Goal: Transaction & Acquisition: Purchase product/service

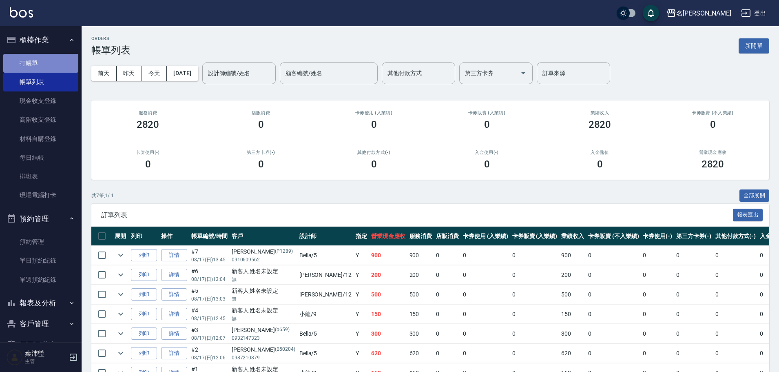
click at [52, 67] on link "打帳單" at bounding box center [40, 63] width 75 height 19
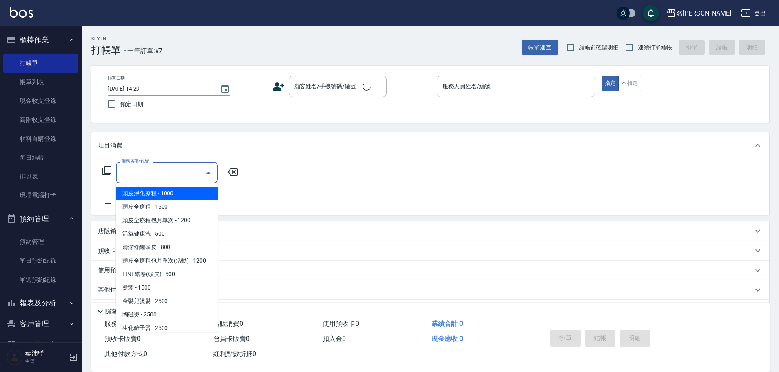
click at [138, 175] on input "服務名稱/代號" at bounding box center [160, 172] width 82 height 14
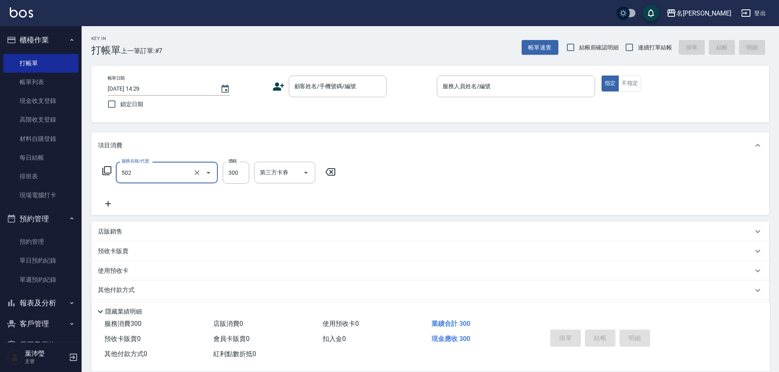
type input "洗髮(502)"
click at [102, 201] on icon at bounding box center [108, 204] width 20 height 10
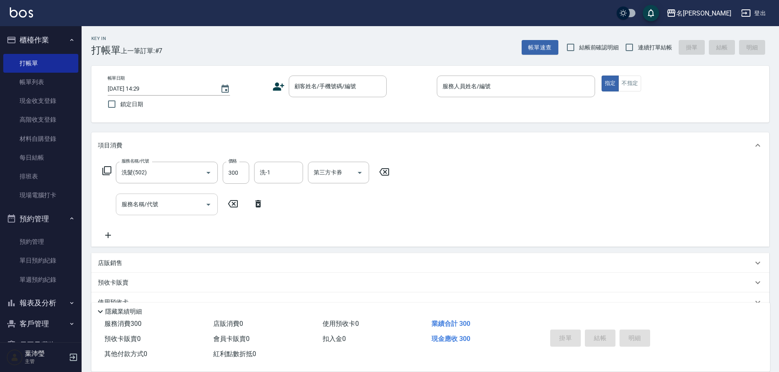
drag, startPoint x: 138, startPoint y: 209, endPoint x: 142, endPoint y: 207, distance: 4.4
click at [139, 209] on input "服務名稱/代號" at bounding box center [160, 204] width 82 height 14
type input "高中學生(306)"
type input "400"
click at [320, 89] on input "顧客姓名/手機號碼/編號" at bounding box center [331, 86] width 78 height 14
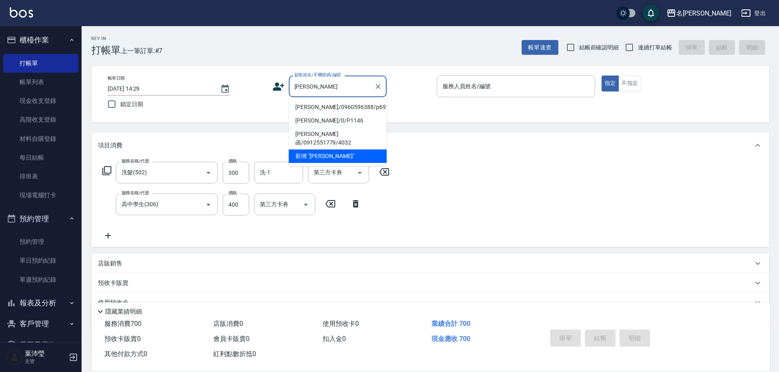
click at [314, 105] on li "[PERSON_NAME]/0960596388/p691" at bounding box center [338, 106] width 98 height 13
type input "[PERSON_NAME]/0960596388/p691"
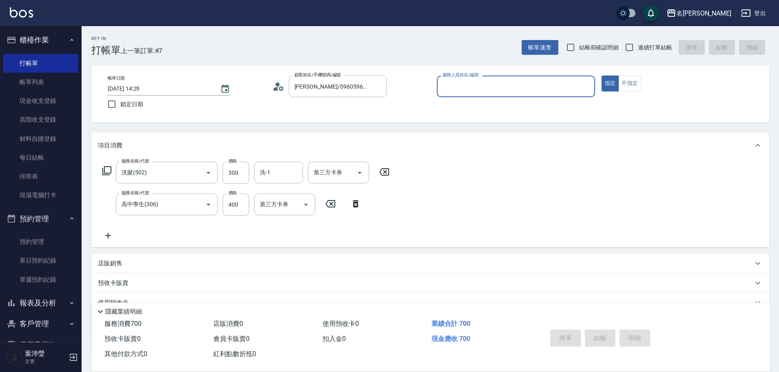
type input "Bella-5"
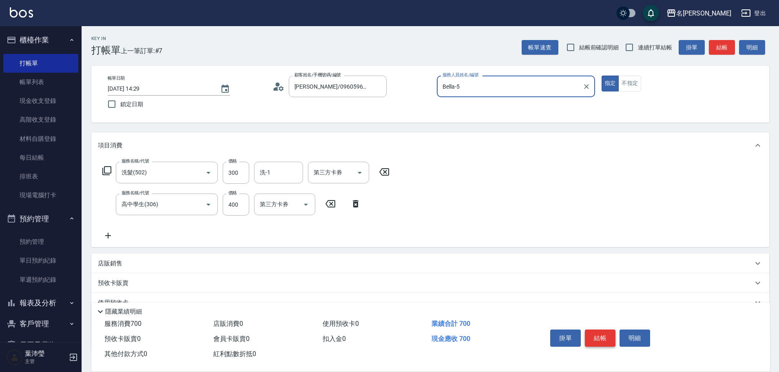
click at [593, 341] on button "結帳" at bounding box center [600, 337] width 31 height 17
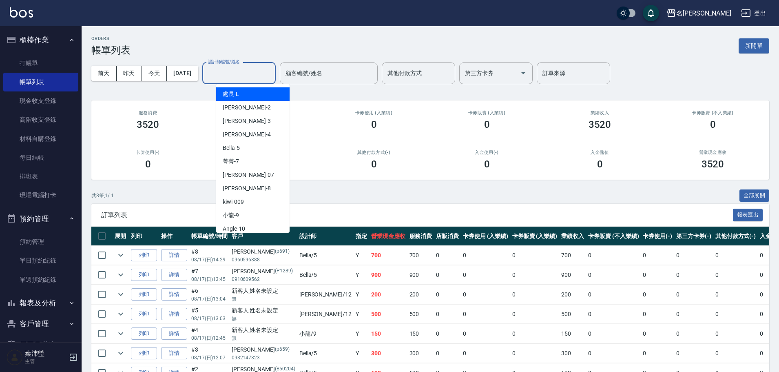
click at [254, 80] on input "設計師編號/姓名" at bounding box center [239, 73] width 66 height 14
click at [259, 148] on div "Bella -5" at bounding box center [252, 147] width 73 height 13
type input "Bella-5"
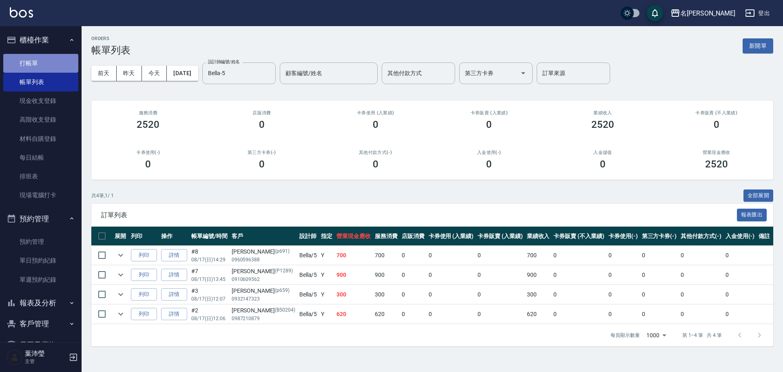
click at [62, 63] on link "打帳單" at bounding box center [40, 63] width 75 height 19
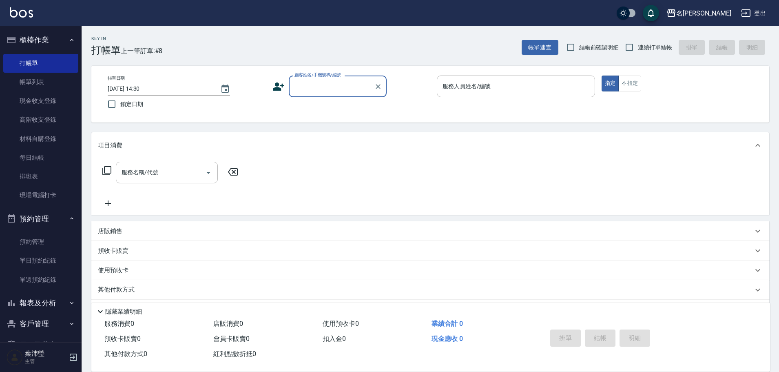
click at [311, 94] on div "顧客姓名/手機號碼/編號" at bounding box center [338, 86] width 98 height 22
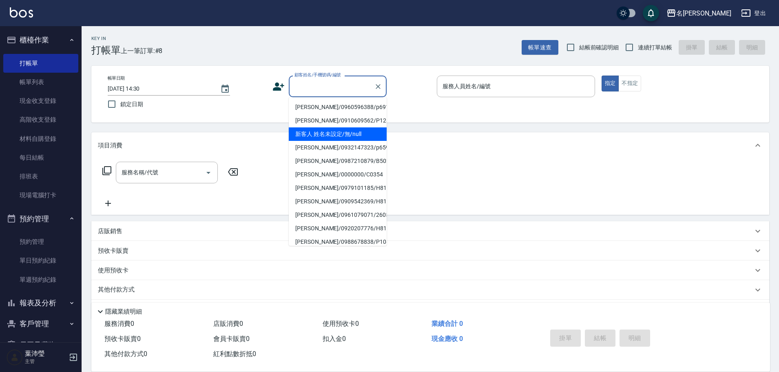
drag, startPoint x: 343, startPoint y: 129, endPoint x: 372, endPoint y: 123, distance: 29.7
click at [343, 129] on li "新客人 姓名未設定/無/null" at bounding box center [338, 133] width 98 height 13
type input "新客人 姓名未設定/無/null"
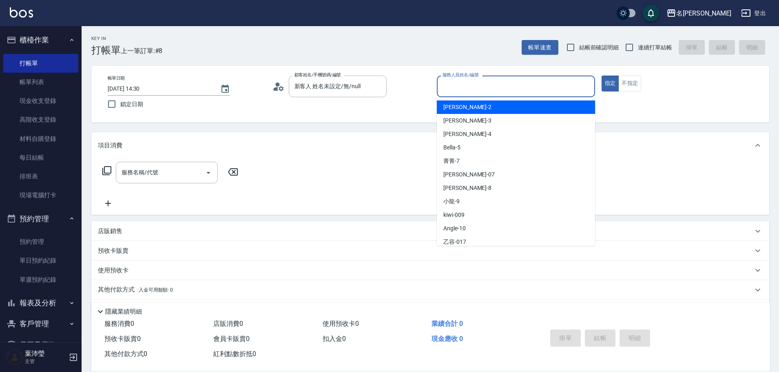
click at [486, 87] on input "服務人員姓名/編號" at bounding box center [515, 86] width 151 height 14
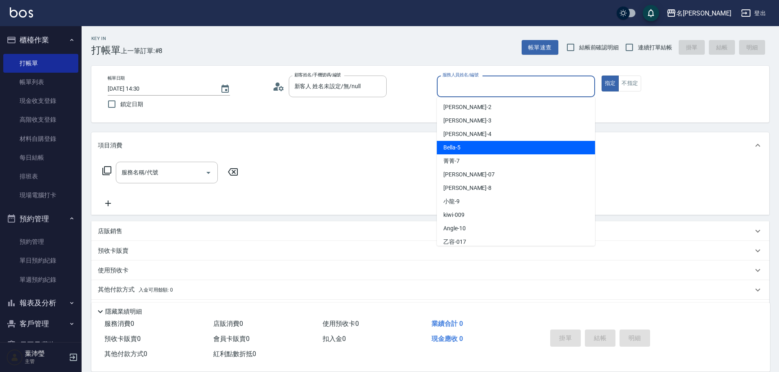
click at [472, 143] on div "Bella -5" at bounding box center [516, 147] width 158 height 13
type input "Bella-5"
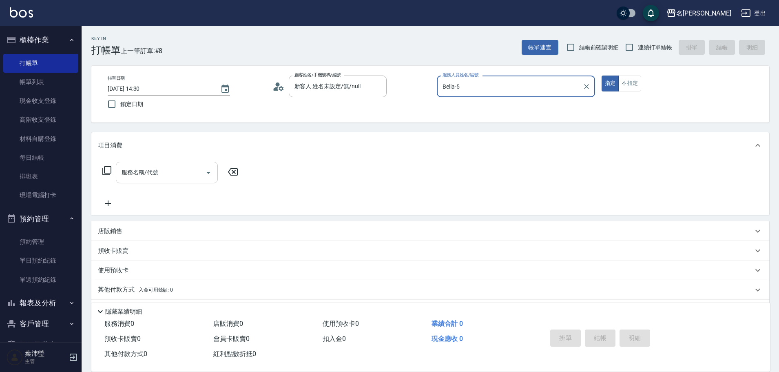
click at [187, 174] on input "服務名稱/代號" at bounding box center [160, 172] width 82 height 14
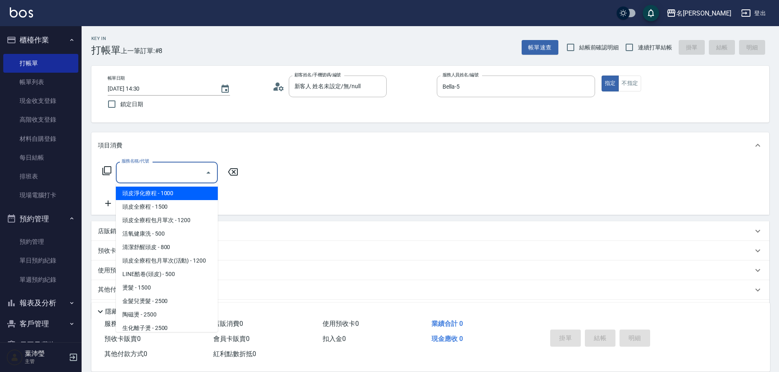
click at [111, 169] on icon at bounding box center [106, 170] width 9 height 9
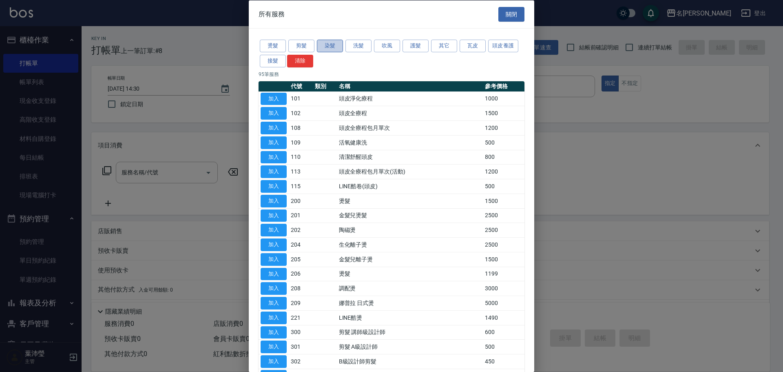
click at [336, 46] on button "染髮" at bounding box center [330, 46] width 26 height 13
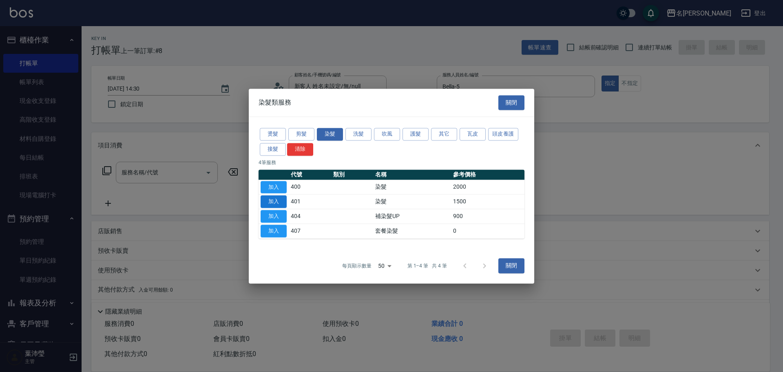
click at [283, 199] on button "加入" at bounding box center [274, 201] width 26 height 13
type input "染髮(401)"
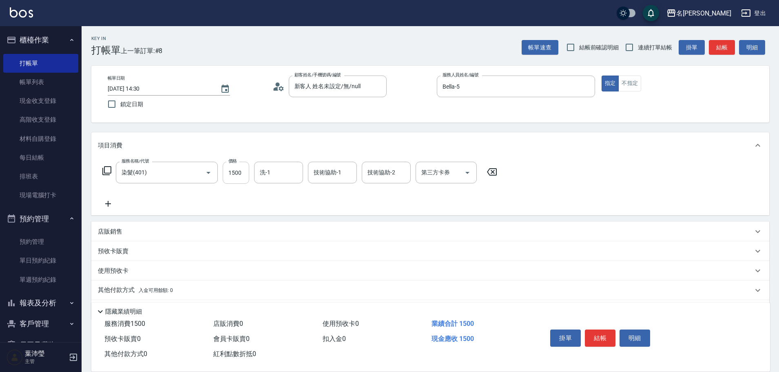
click at [240, 178] on input "1500" at bounding box center [236, 173] width 27 height 22
click at [235, 181] on input "100" at bounding box center [236, 173] width 27 height 22
type input "1000"
click at [111, 204] on icon at bounding box center [108, 204] width 6 height 6
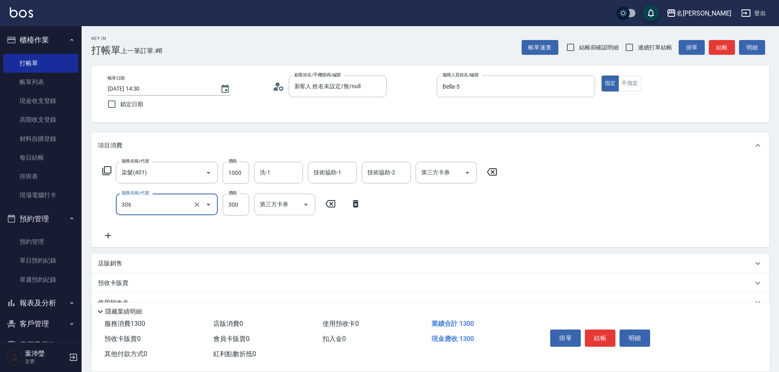
type input "高中學生(306)"
type input "400"
click at [109, 237] on icon at bounding box center [108, 235] width 20 height 10
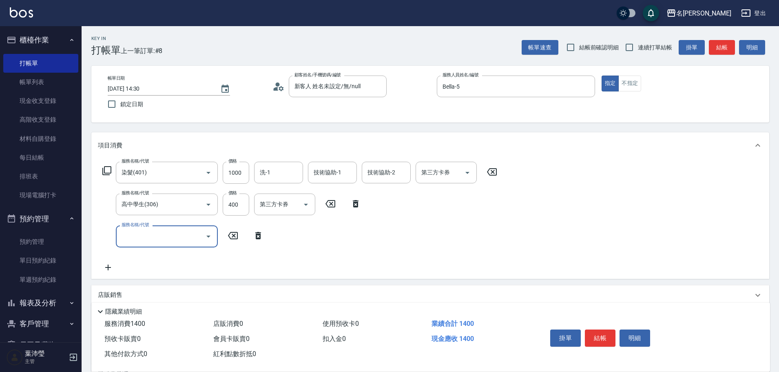
click at [109, 166] on icon at bounding box center [107, 171] width 10 height 10
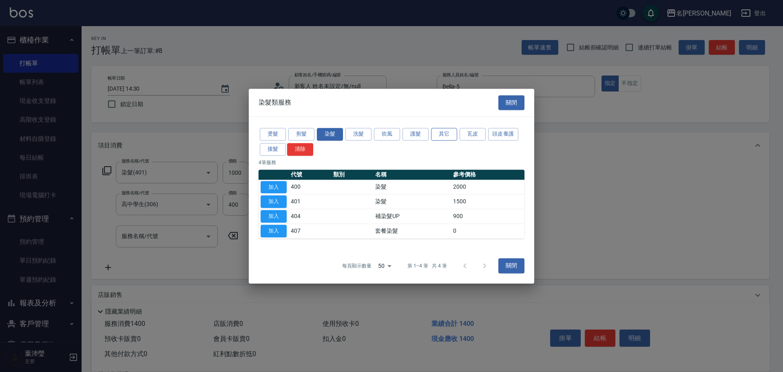
click at [447, 136] on button "其它" at bounding box center [444, 134] width 26 height 13
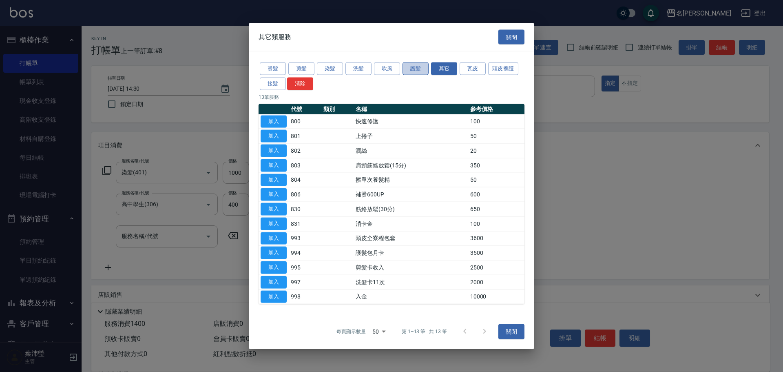
click at [415, 71] on button "護髮" at bounding box center [416, 68] width 26 height 13
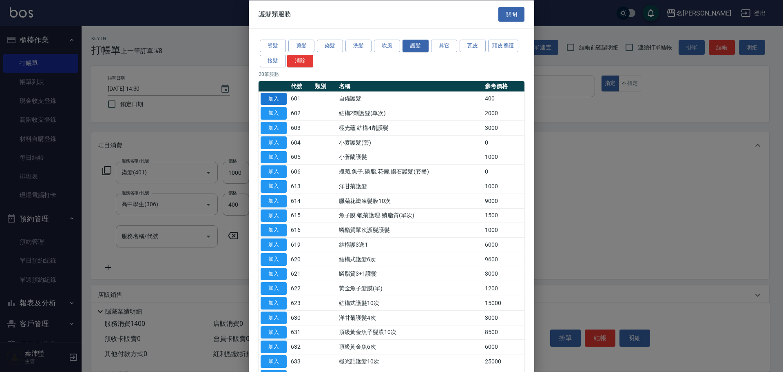
click at [270, 102] on button "加入" at bounding box center [274, 98] width 26 height 13
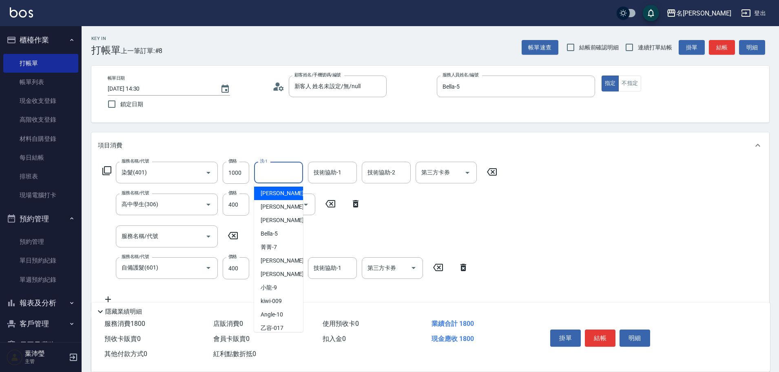
click at [284, 173] on input "洗-1" at bounding box center [279, 172] width 42 height 14
type input "慈均-15"
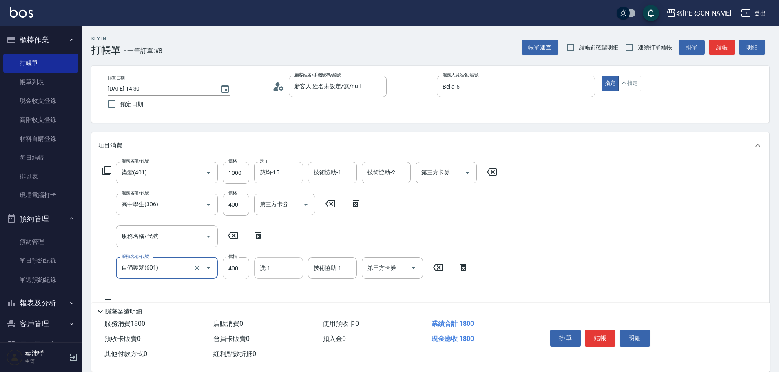
click at [285, 269] on input "洗-1" at bounding box center [279, 268] width 42 height 14
type input "慈均-15"
click at [719, 44] on button "結帳" at bounding box center [722, 47] width 26 height 15
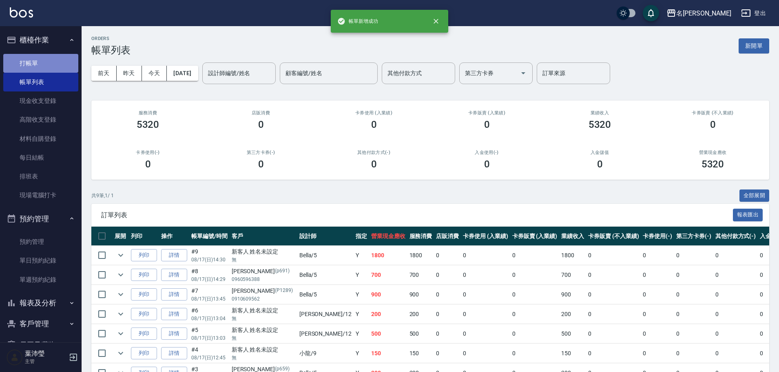
click at [60, 61] on link "打帳單" at bounding box center [40, 63] width 75 height 19
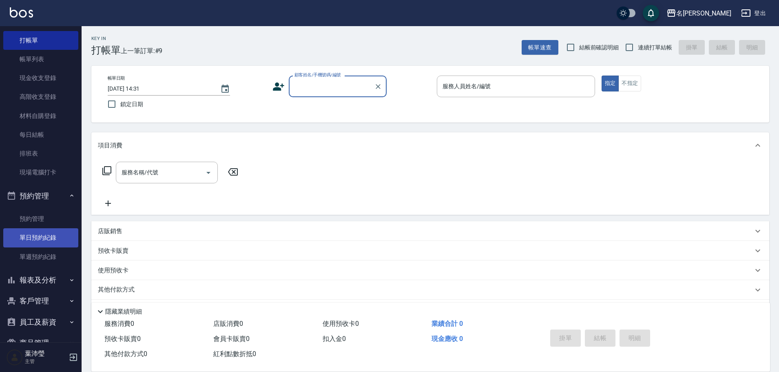
scroll to position [44, 0]
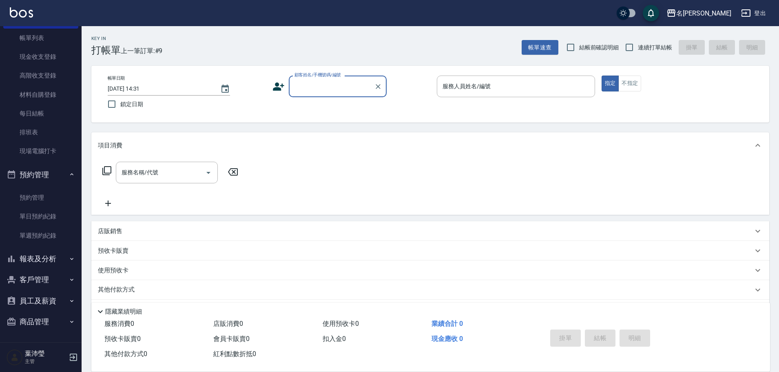
click at [31, 259] on button "報表及分析" at bounding box center [40, 258] width 75 height 21
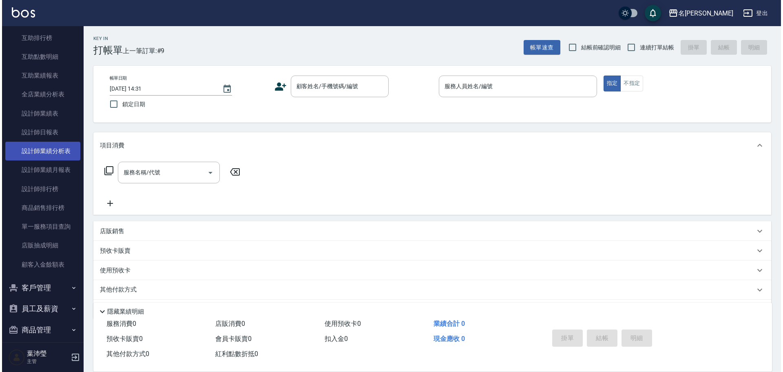
scroll to position [390, 0]
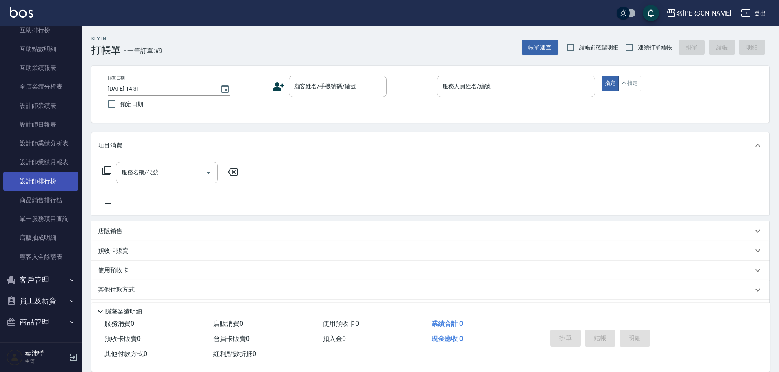
click at [66, 175] on link "設計師排行榜" at bounding box center [40, 181] width 75 height 19
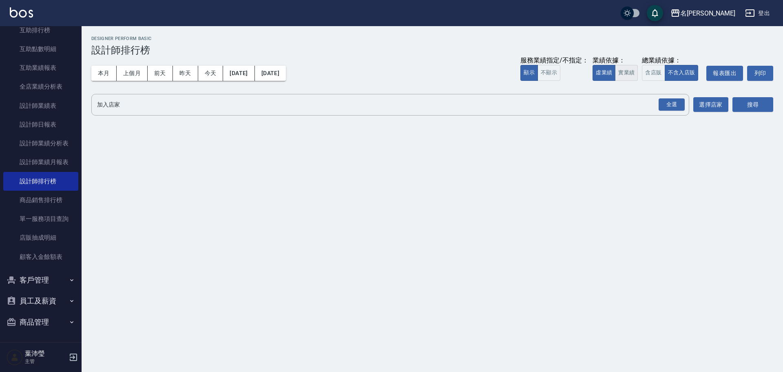
click at [628, 72] on button "實業績" at bounding box center [626, 73] width 23 height 16
click at [674, 103] on div "全選" at bounding box center [672, 104] width 26 height 13
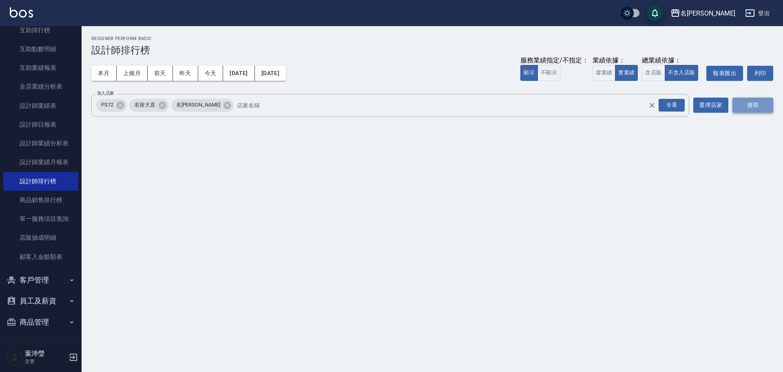
click at [745, 104] on button "搜尋" at bounding box center [752, 104] width 41 height 15
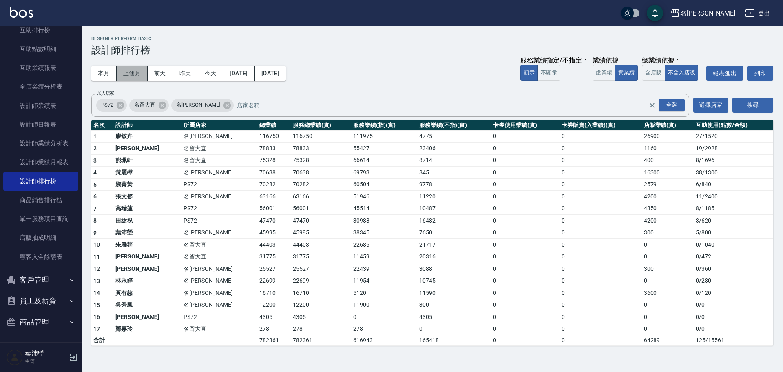
click at [135, 75] on button "上個月" at bounding box center [132, 73] width 31 height 15
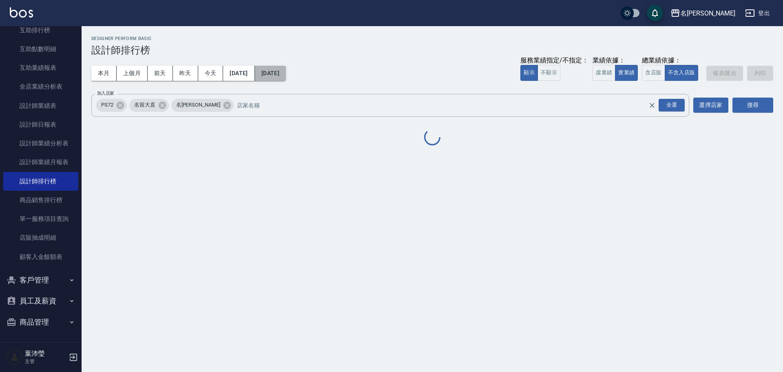
click at [278, 74] on button "[DATE]" at bounding box center [270, 73] width 31 height 15
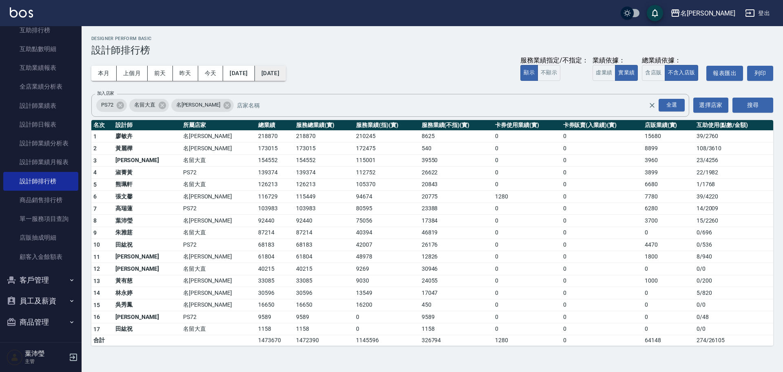
click at [286, 79] on button "[DATE]" at bounding box center [270, 73] width 31 height 15
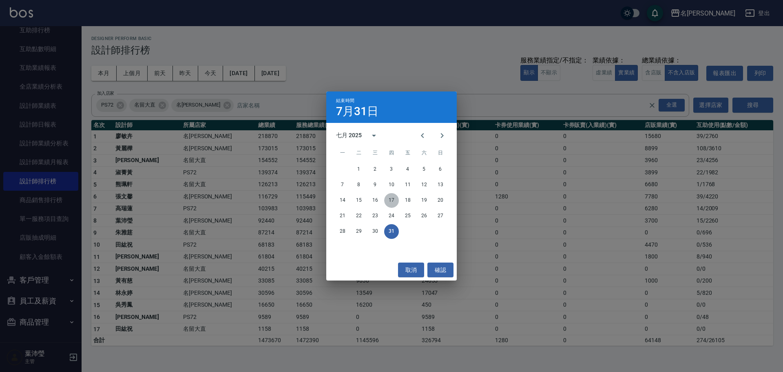
click at [387, 202] on button "17" at bounding box center [391, 200] width 15 height 15
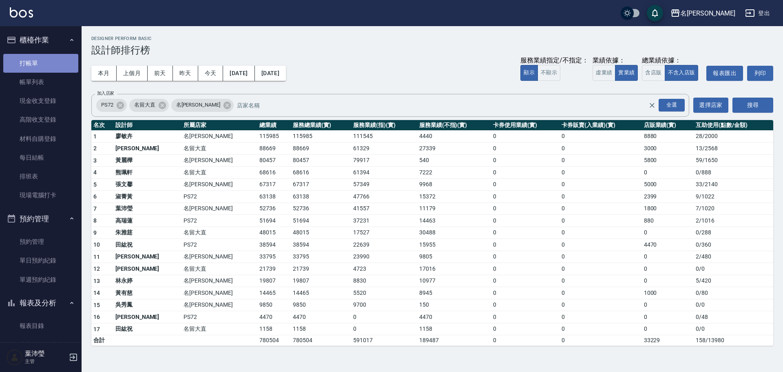
click at [55, 58] on link "打帳單" at bounding box center [40, 63] width 75 height 19
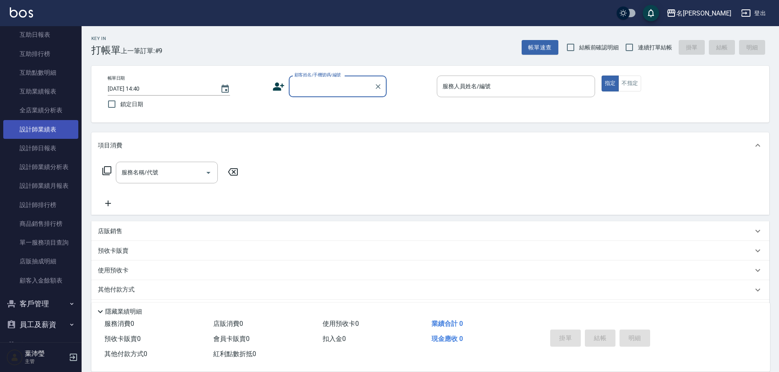
scroll to position [390, 0]
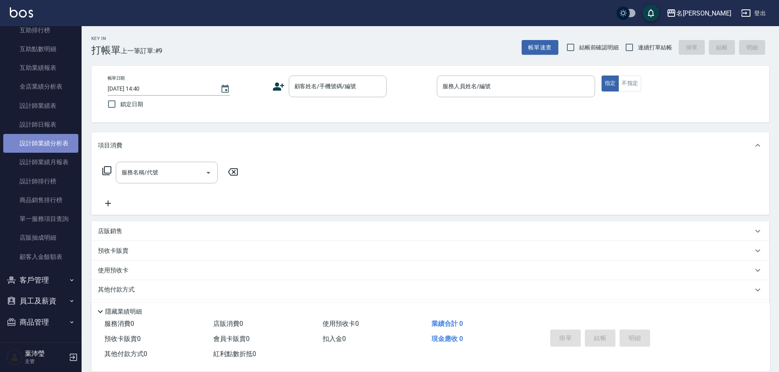
click at [41, 139] on link "設計師業績分析表" at bounding box center [40, 143] width 75 height 19
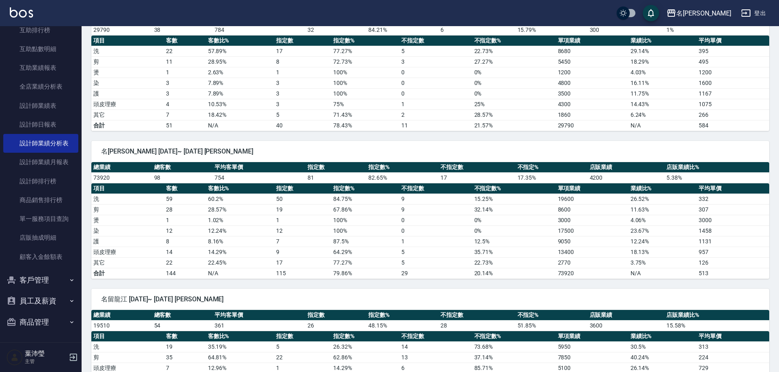
scroll to position [449, 0]
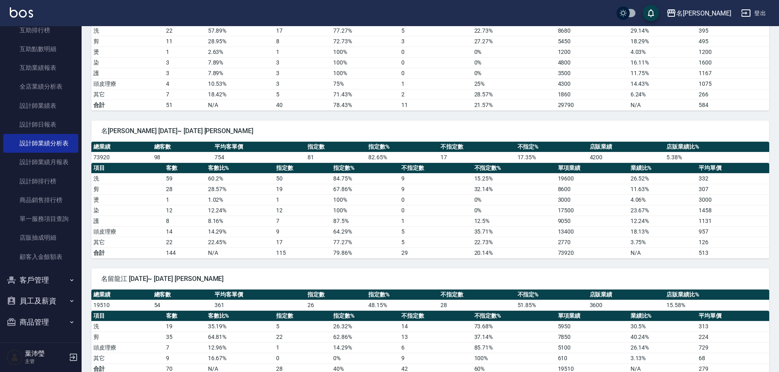
click at [173, 215] on td "12" at bounding box center [185, 210] width 42 height 11
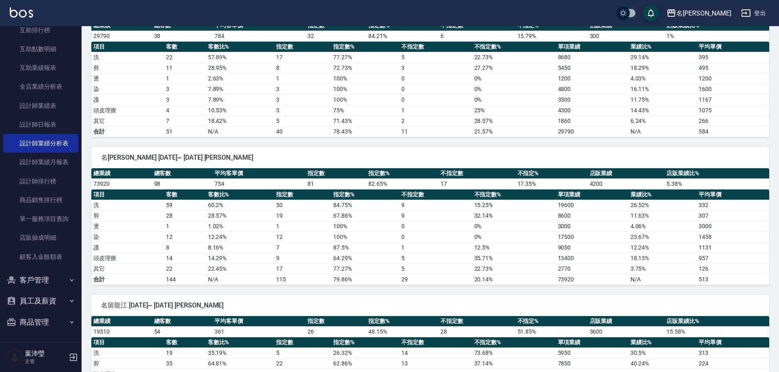
scroll to position [408, 0]
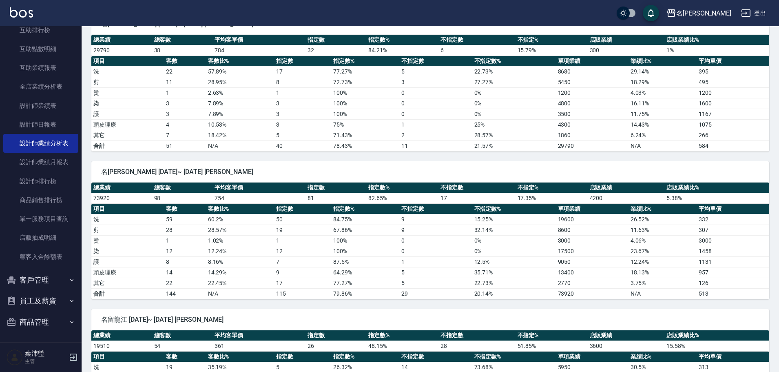
click at [166, 243] on td "1" at bounding box center [185, 240] width 42 height 11
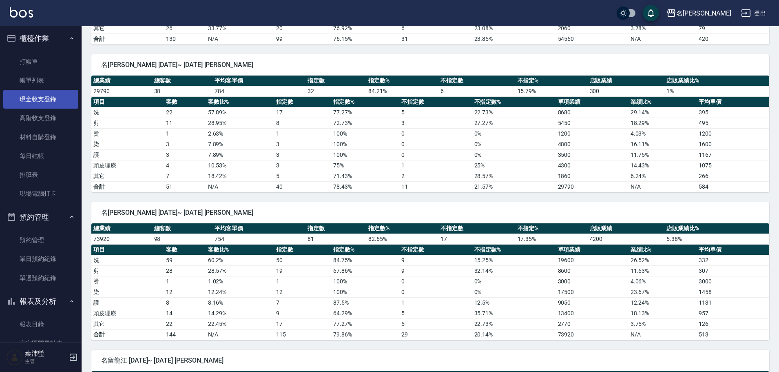
scroll to position [0, 0]
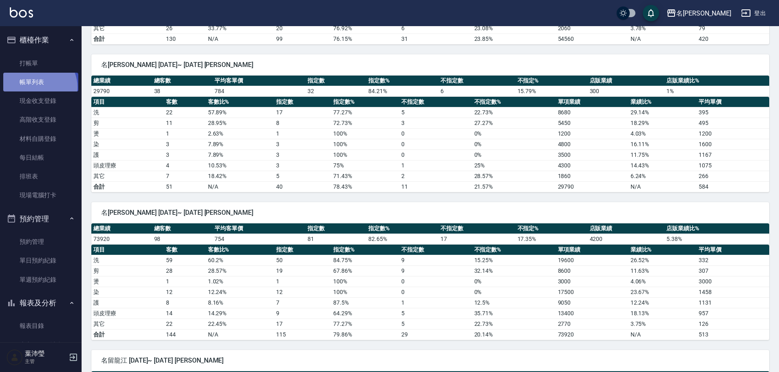
click at [38, 87] on link "帳單列表" at bounding box center [40, 82] width 75 height 19
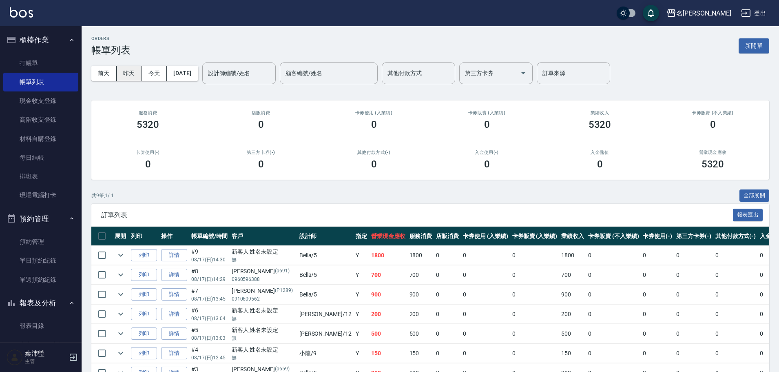
click at [127, 74] on button "昨天" at bounding box center [129, 73] width 25 height 15
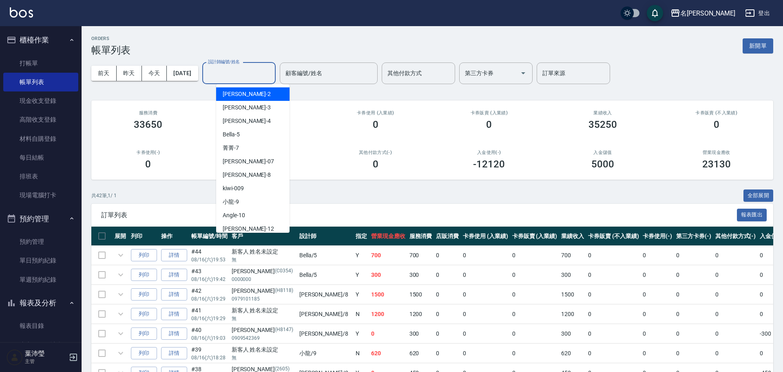
click at [247, 78] on input "設計師編號/姓名" at bounding box center [239, 73] width 66 height 14
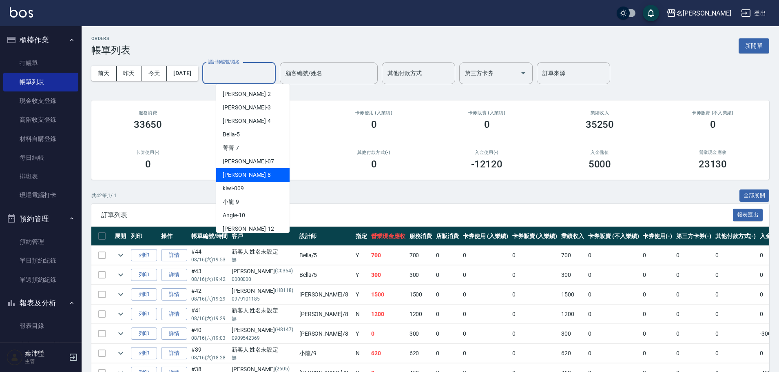
click at [239, 173] on span "Emma -8" at bounding box center [247, 174] width 48 height 9
type input "Emma-8"
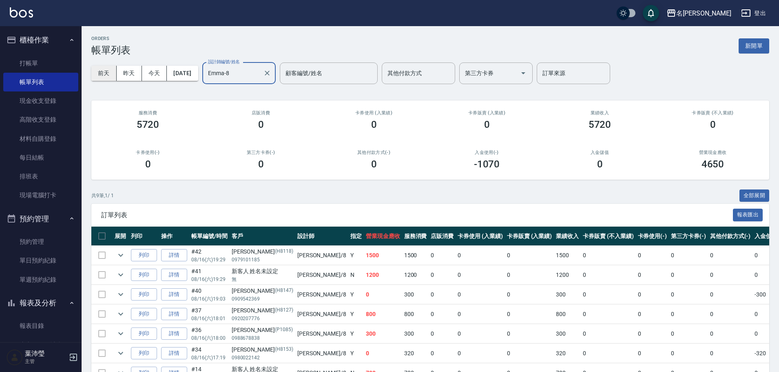
click at [109, 77] on button "前天" at bounding box center [103, 73] width 25 height 15
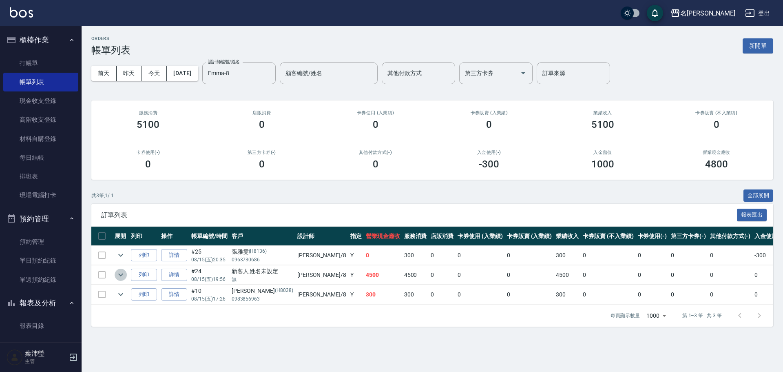
click at [123, 273] on icon "expand row" at bounding box center [121, 275] width 10 height 10
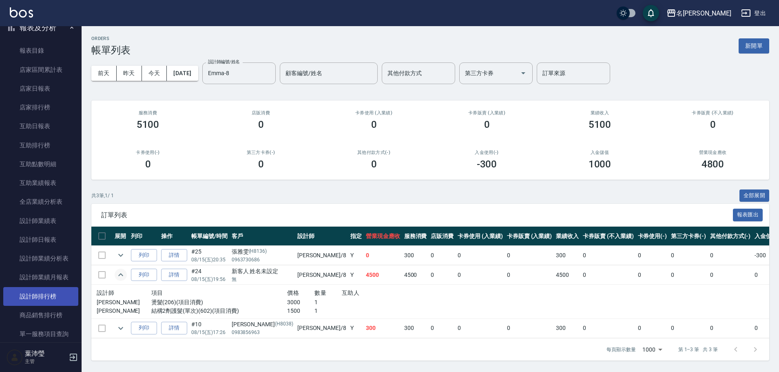
scroll to position [285, 0]
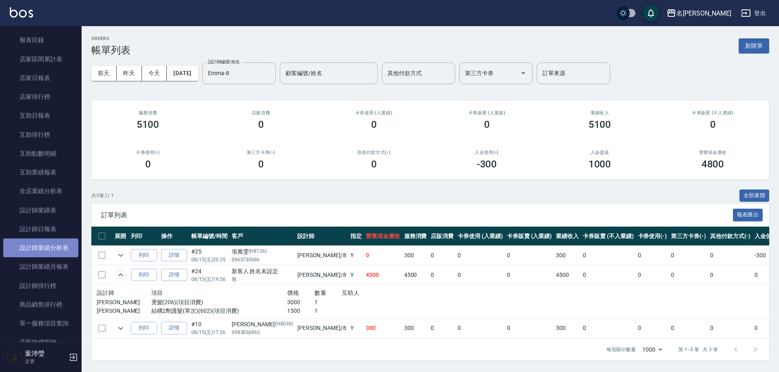
click at [45, 248] on link "設計師業績分析表" at bounding box center [40, 247] width 75 height 19
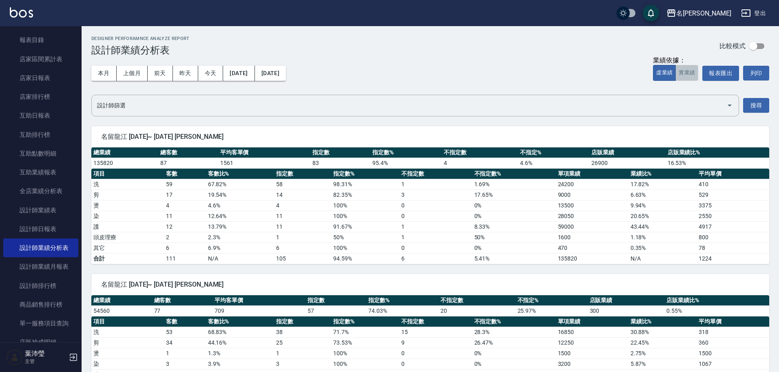
click at [682, 75] on button "實業績" at bounding box center [686, 73] width 23 height 16
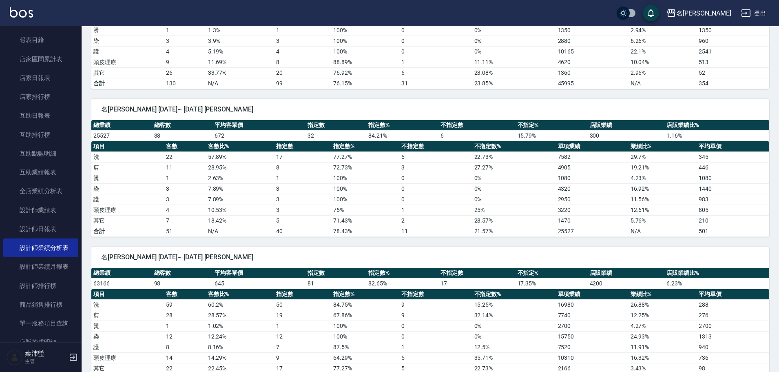
scroll to position [449, 0]
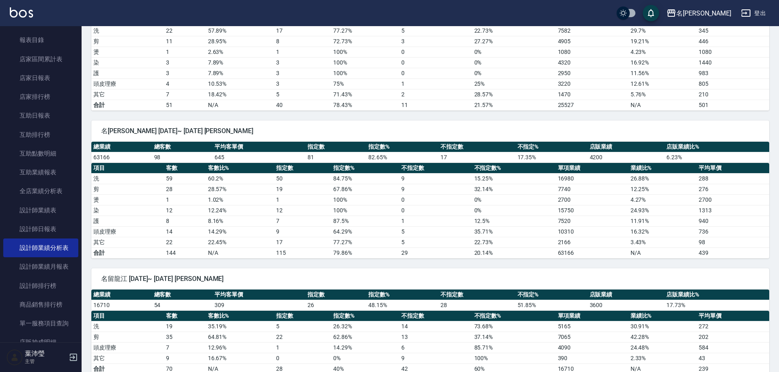
click at [345, 202] on td "100 %" at bounding box center [365, 199] width 68 height 11
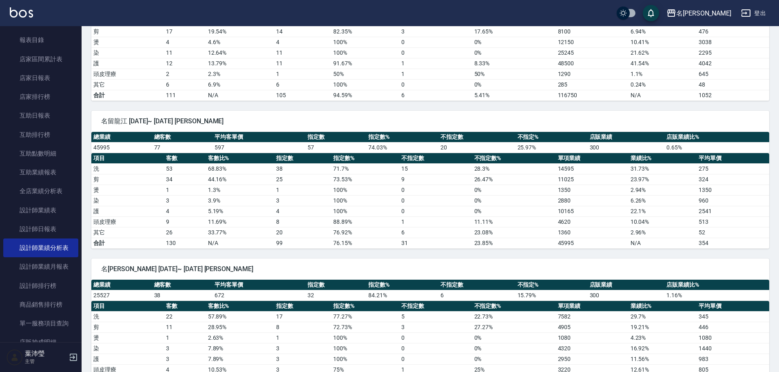
scroll to position [0, 0]
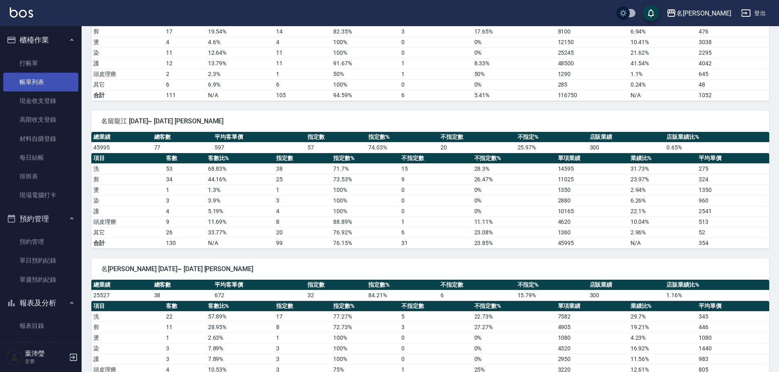
click at [35, 82] on link "帳單列表" at bounding box center [40, 82] width 75 height 19
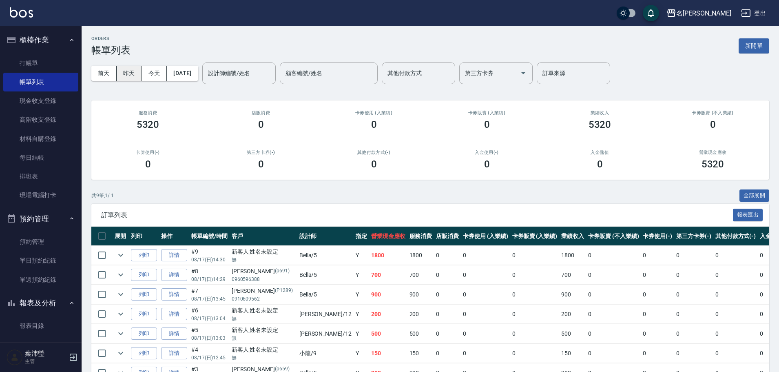
click at [126, 72] on button "昨天" at bounding box center [129, 73] width 25 height 15
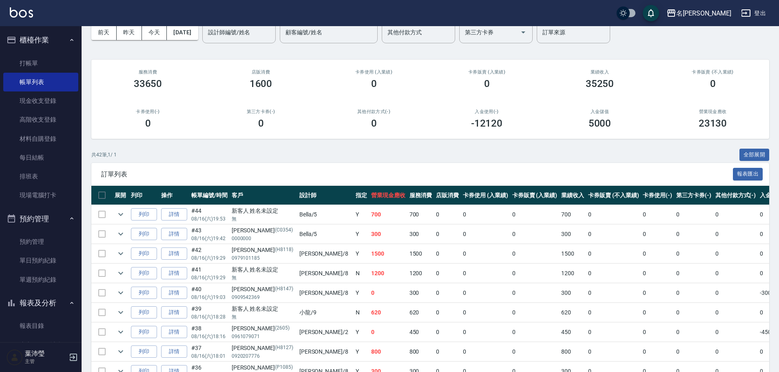
scroll to position [122, 0]
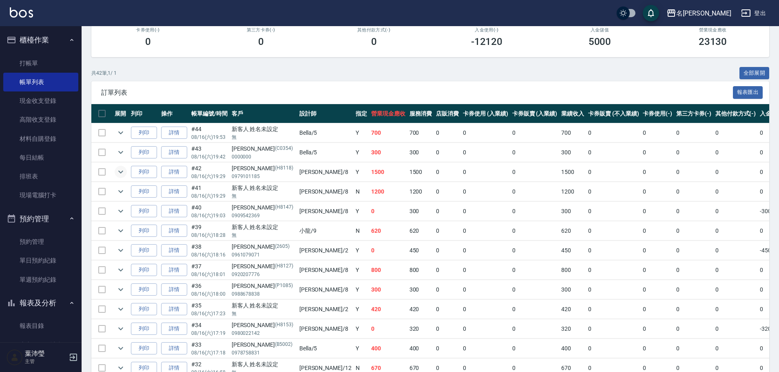
click at [117, 170] on icon "expand row" at bounding box center [121, 172] width 10 height 10
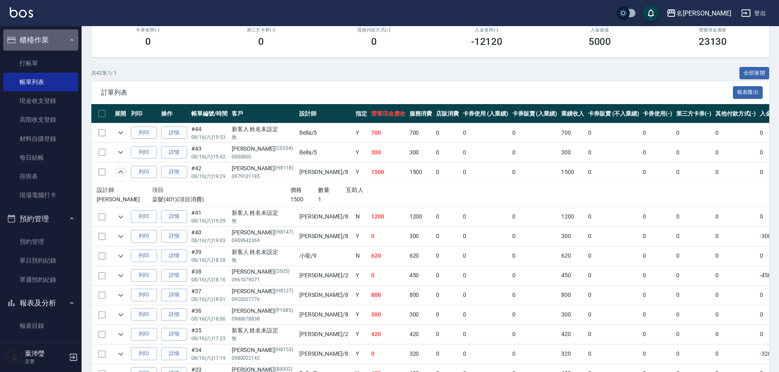
click at [51, 39] on button "櫃檯作業" at bounding box center [40, 39] width 75 height 21
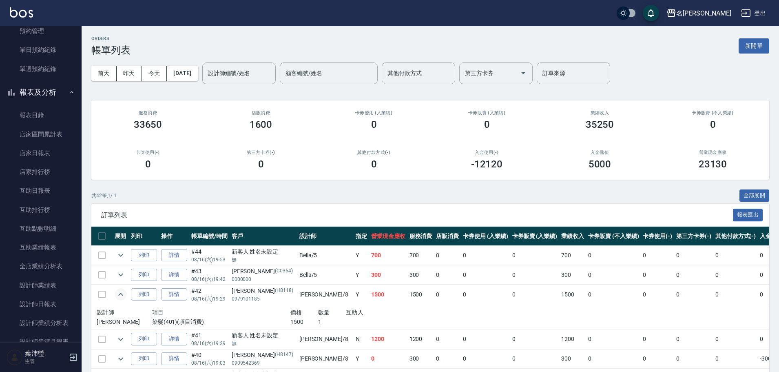
scroll to position [0, 0]
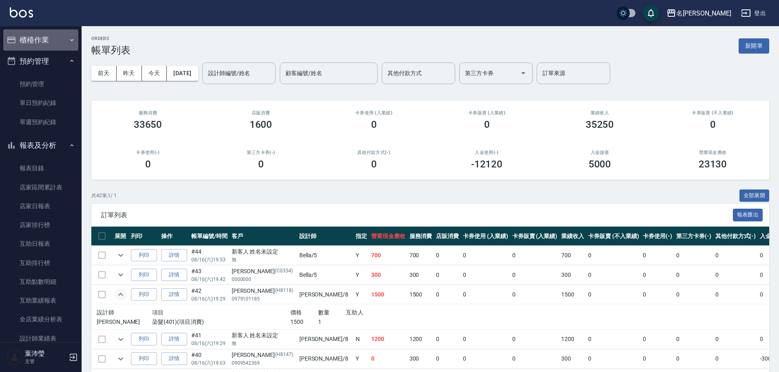
click at [53, 45] on button "櫃檯作業" at bounding box center [40, 39] width 75 height 21
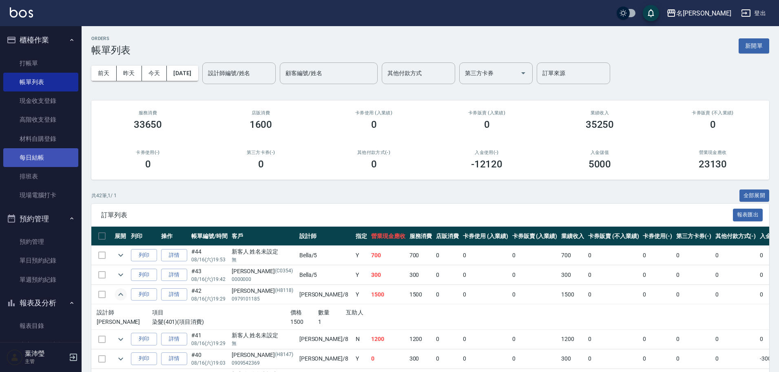
click at [37, 162] on link "每日結帳" at bounding box center [40, 157] width 75 height 19
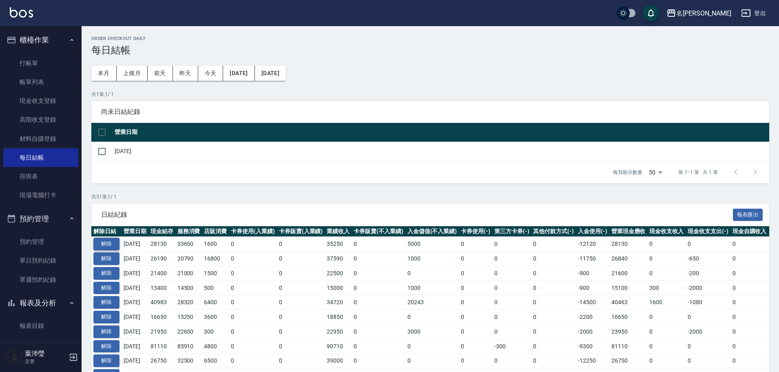
click at [100, 242] on button "解除" at bounding box center [106, 243] width 26 height 13
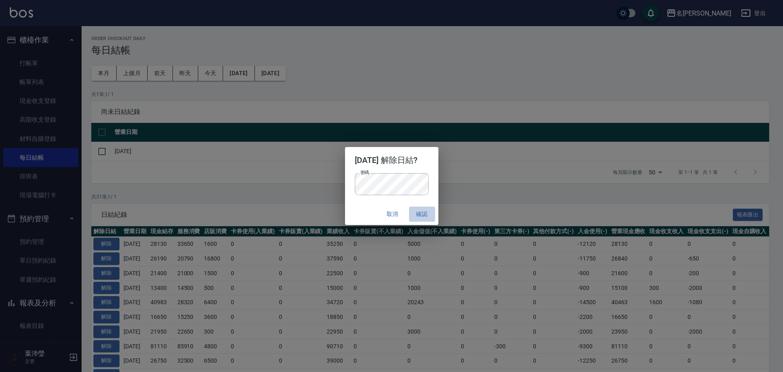
click at [422, 210] on button "確認" at bounding box center [422, 213] width 26 height 15
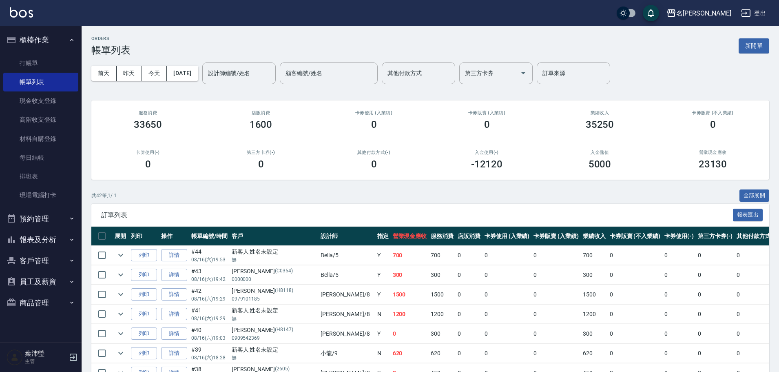
click at [254, 75] on input "設計師編號/姓名" at bounding box center [239, 73] width 66 height 14
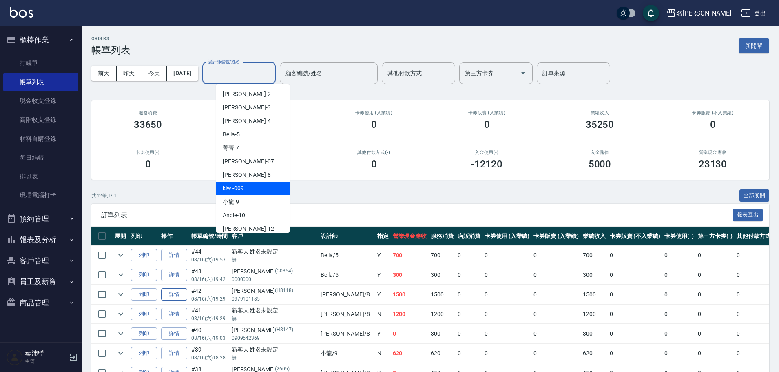
click at [187, 296] on link "詳情" at bounding box center [174, 294] width 26 height 13
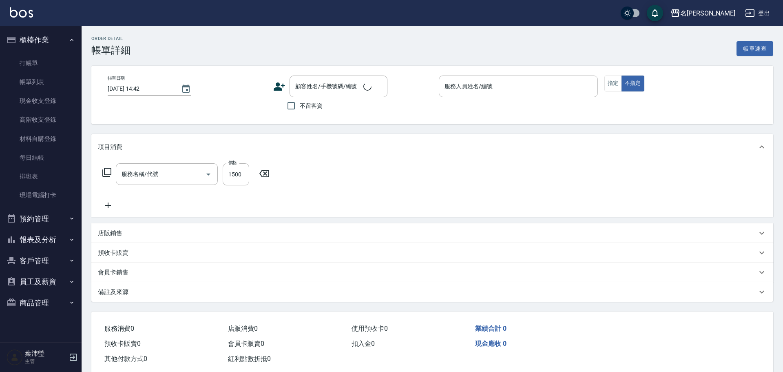
type input "2025/08/16 19:29"
type input "Emma-8"
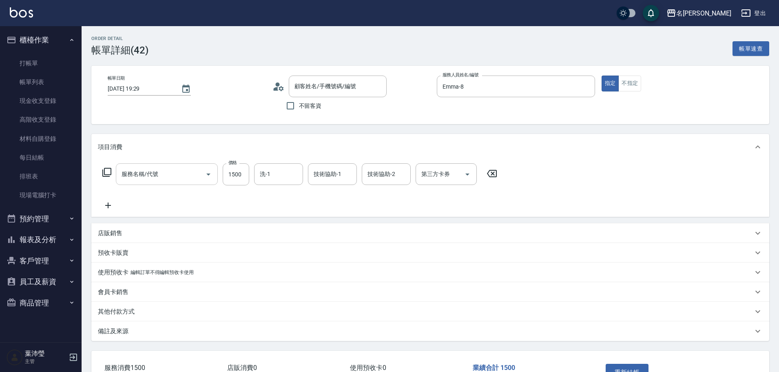
type input "[PERSON_NAME]/0979101185/H8118"
click at [183, 178] on input "染髮(401)" at bounding box center [155, 174] width 72 height 14
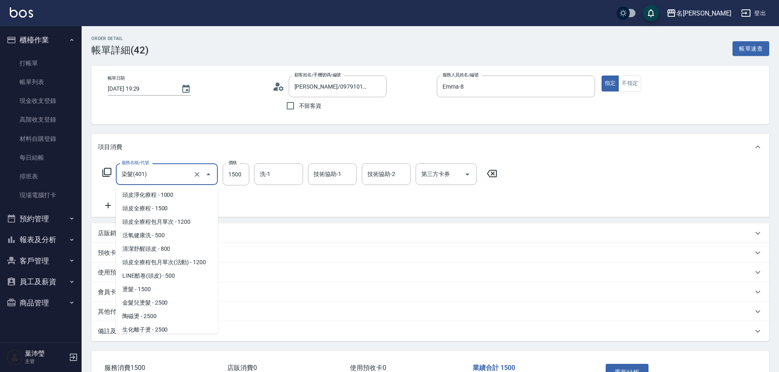
scroll to position [232, 0]
click at [166, 177] on input "染髮(401)" at bounding box center [155, 174] width 72 height 14
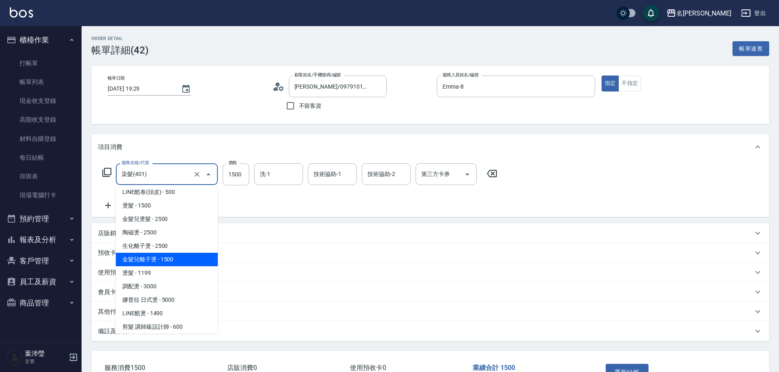
scroll to position [41, 0]
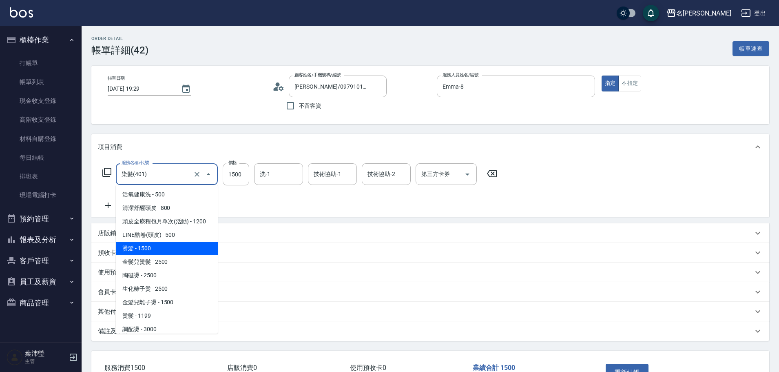
click at [161, 251] on span "燙髮 - 1500" at bounding box center [167, 247] width 102 height 13
type input "燙髮(200)"
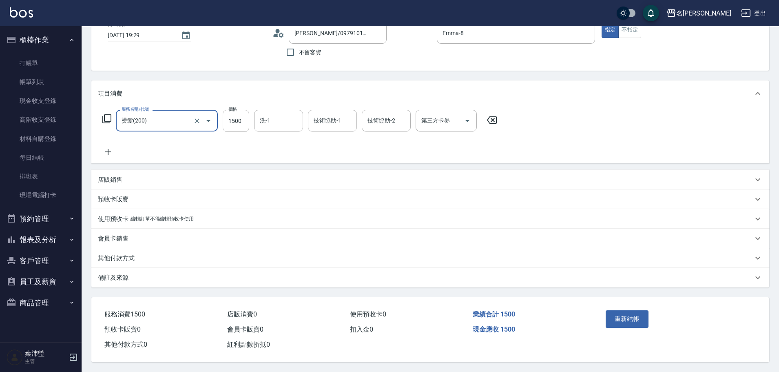
scroll to position [57, 0]
click at [614, 310] on button "重新結帳" at bounding box center [627, 318] width 43 height 17
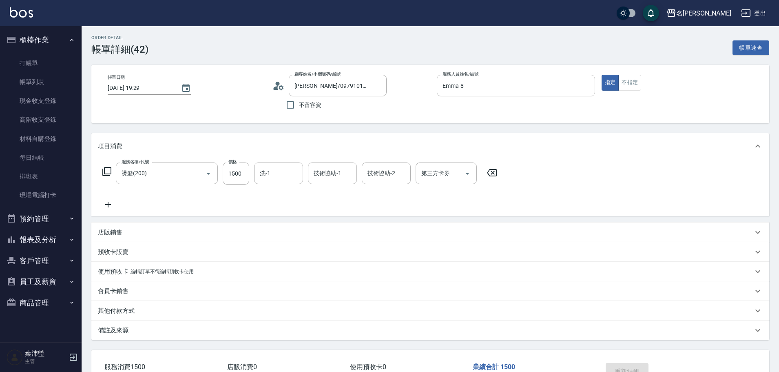
scroll to position [0, 0]
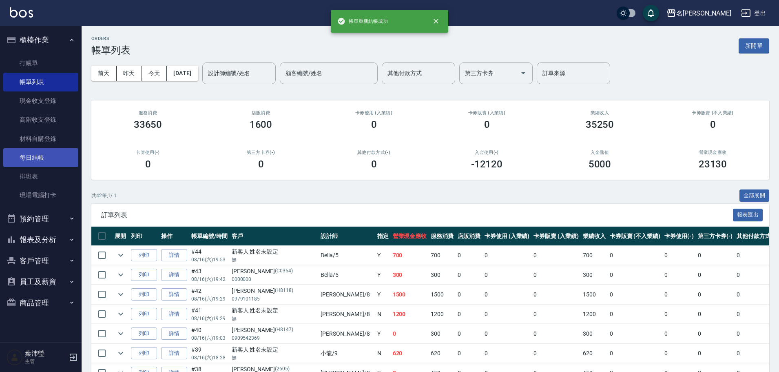
click at [46, 148] on link "每日結帳" at bounding box center [40, 157] width 75 height 19
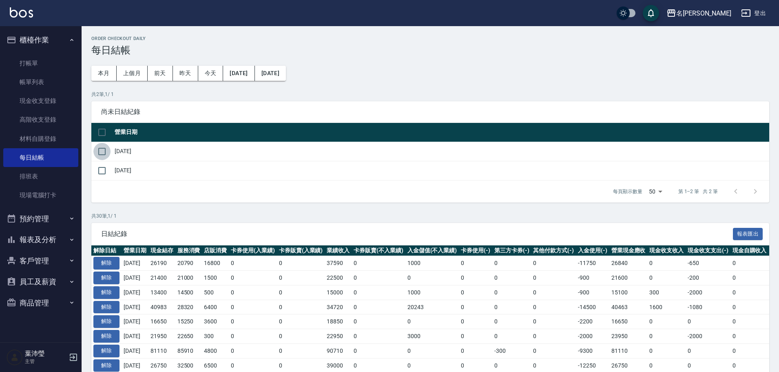
click at [103, 155] on input "checkbox" at bounding box center [101, 151] width 17 height 17
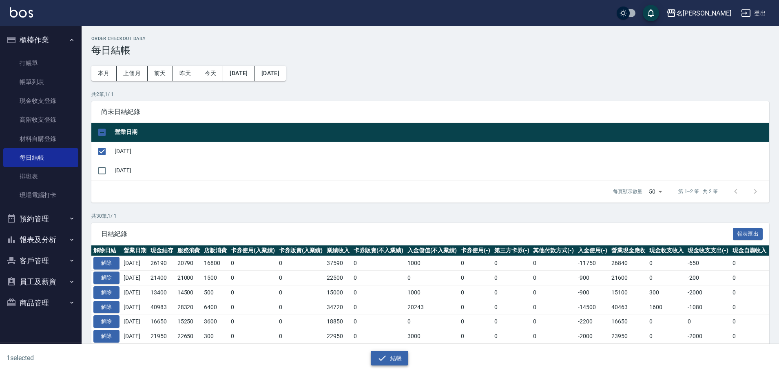
click at [384, 354] on icon "button" at bounding box center [382, 358] width 10 height 10
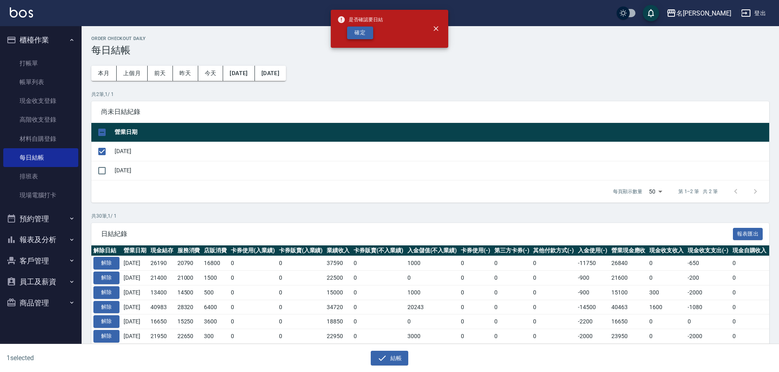
click at [357, 37] on button "確定" at bounding box center [360, 33] width 26 height 13
checkbox input "false"
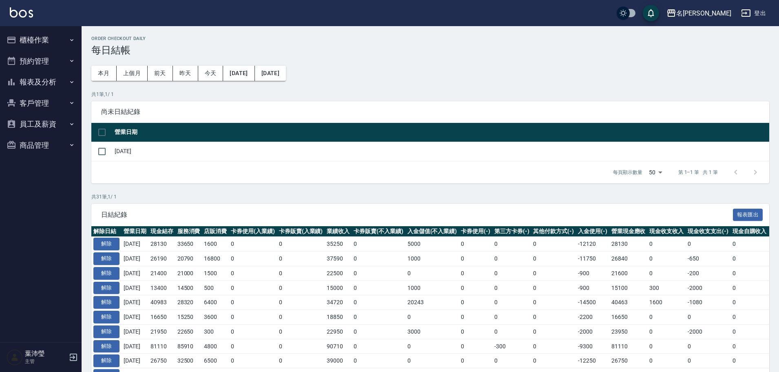
click at [46, 81] on button "報表及分析" at bounding box center [40, 81] width 75 height 21
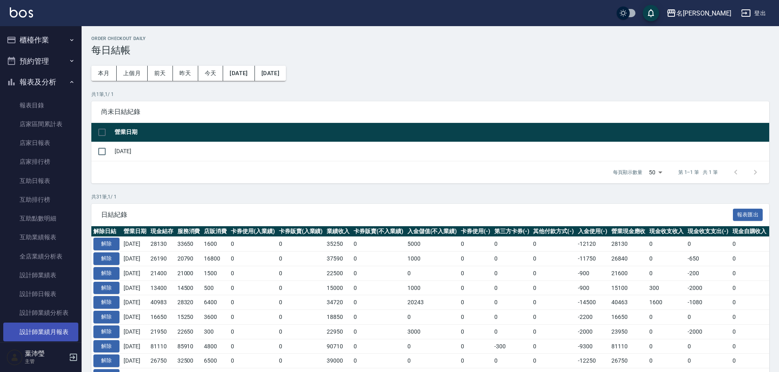
scroll to position [122, 0]
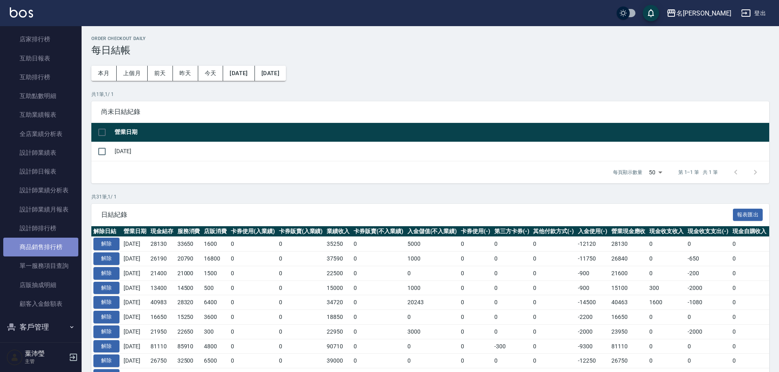
click at [48, 247] on link "商品銷售排行榜" at bounding box center [40, 246] width 75 height 19
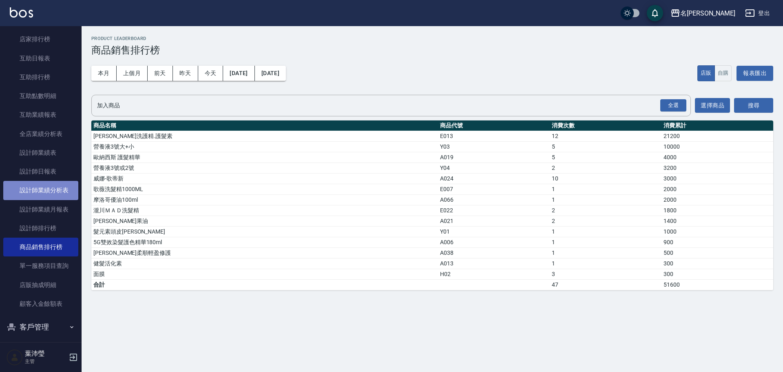
click at [55, 185] on link "設計師業績分析表" at bounding box center [40, 190] width 75 height 19
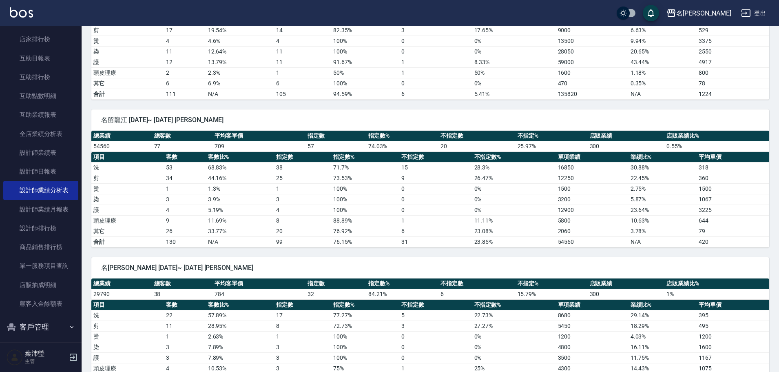
scroll to position [41, 0]
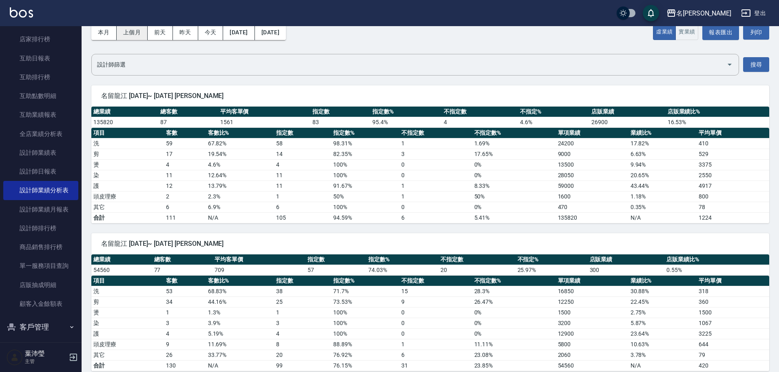
click at [137, 36] on button "上個月" at bounding box center [132, 32] width 31 height 15
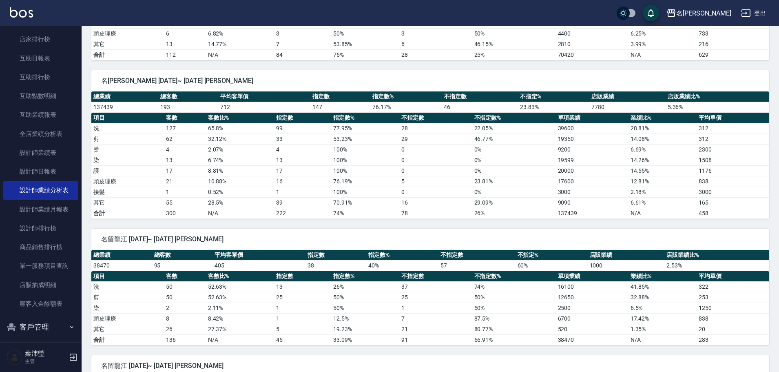
scroll to position [484, 0]
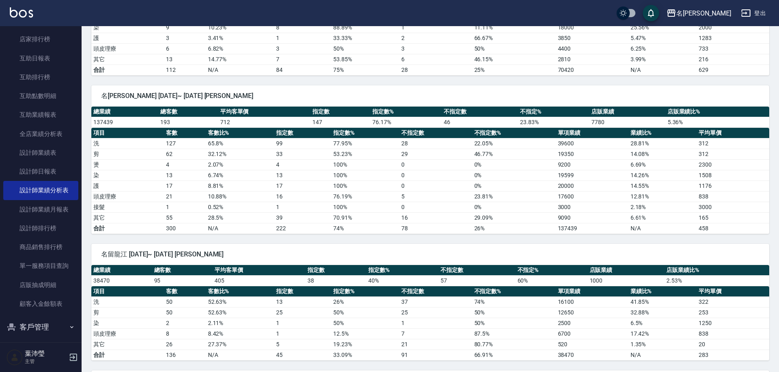
click at [150, 168] on td "燙" at bounding box center [127, 164] width 73 height 11
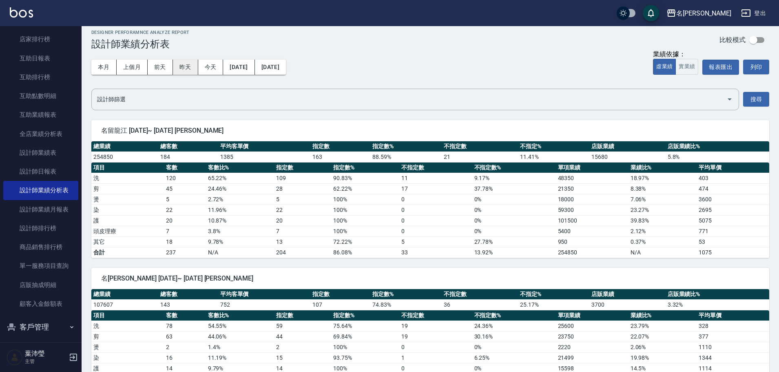
scroll to position [0, 0]
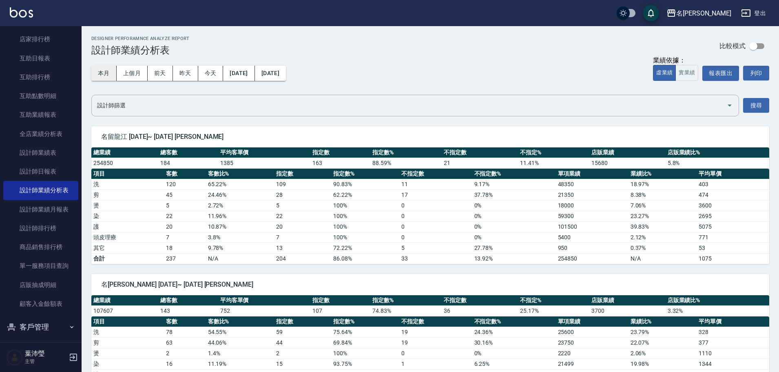
click at [106, 74] on button "本月" at bounding box center [103, 73] width 25 height 15
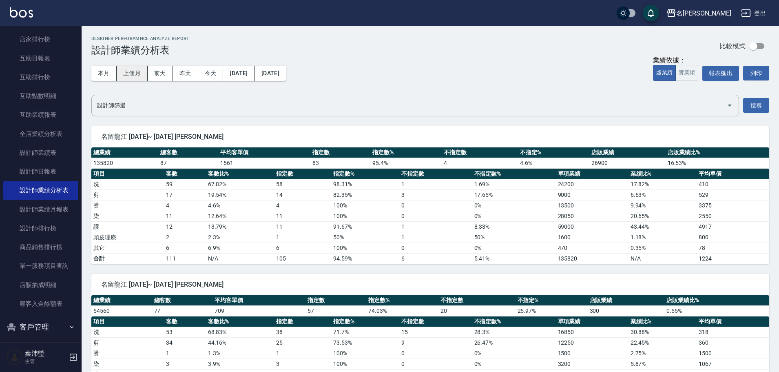
click at [138, 71] on button "上個月" at bounding box center [132, 73] width 31 height 15
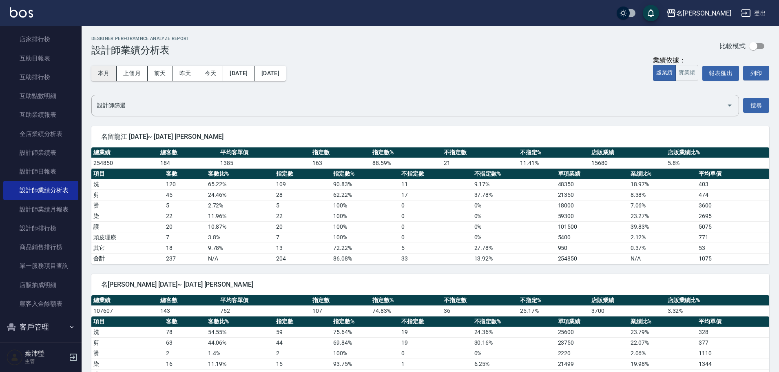
click at [108, 73] on button "本月" at bounding box center [103, 73] width 25 height 15
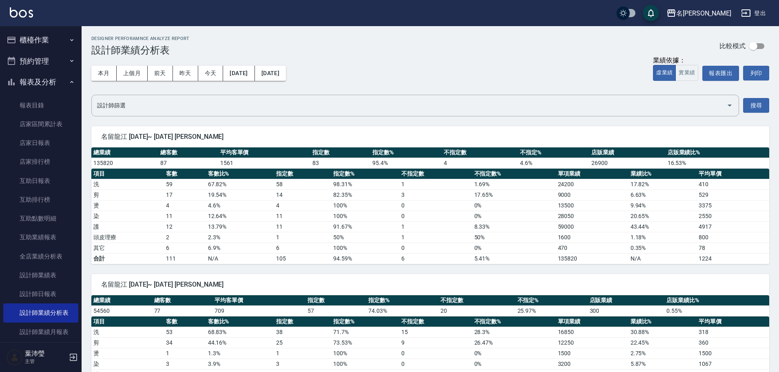
click at [38, 45] on button "櫃檯作業" at bounding box center [40, 39] width 75 height 21
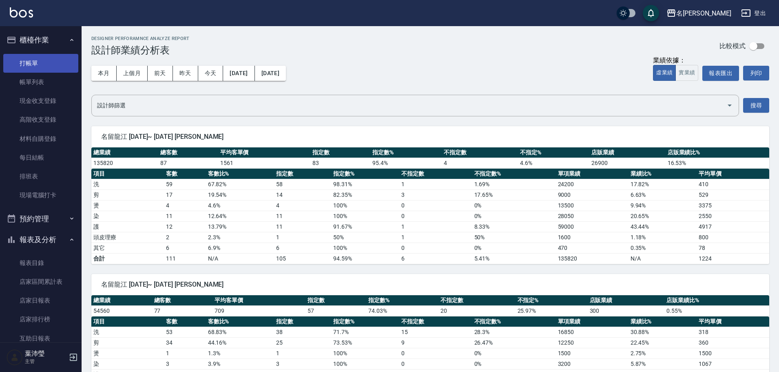
click at [44, 63] on link "打帳單" at bounding box center [40, 63] width 75 height 19
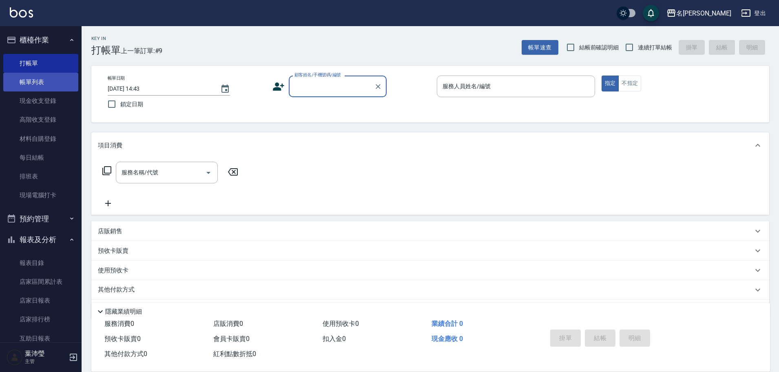
click at [54, 81] on link "帳單列表" at bounding box center [40, 82] width 75 height 19
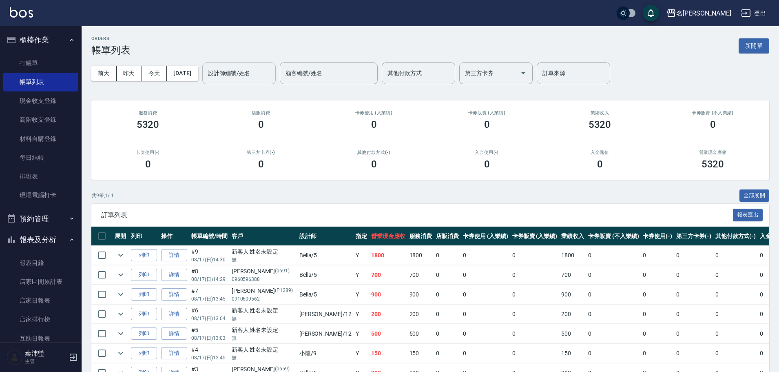
click at [234, 81] on div "設計師編號/姓名" at bounding box center [238, 73] width 73 height 22
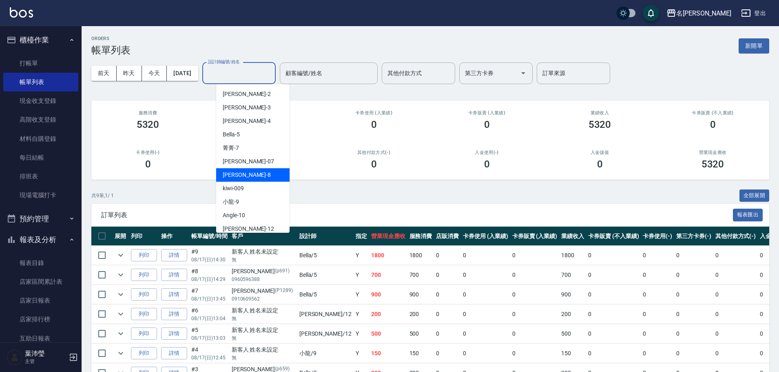
click at [232, 174] on span "Emma -8" at bounding box center [247, 174] width 48 height 9
type input "Emma-8"
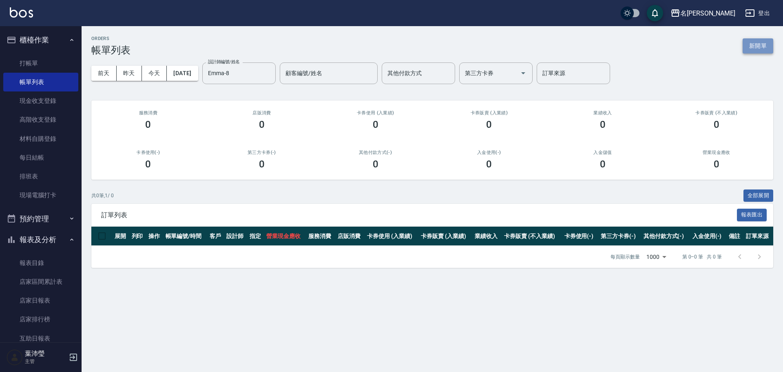
click at [763, 46] on button "新開單" at bounding box center [758, 45] width 31 height 15
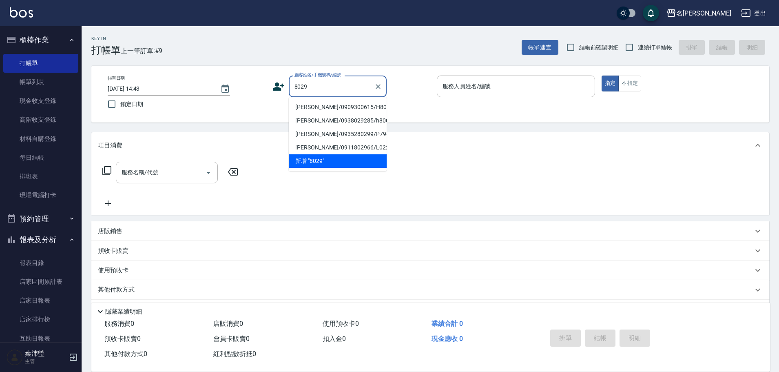
click at [329, 106] on li "[PERSON_NAME]/0909300615/H8029" at bounding box center [338, 106] width 98 height 13
type input "[PERSON_NAME]/0909300615/H8029"
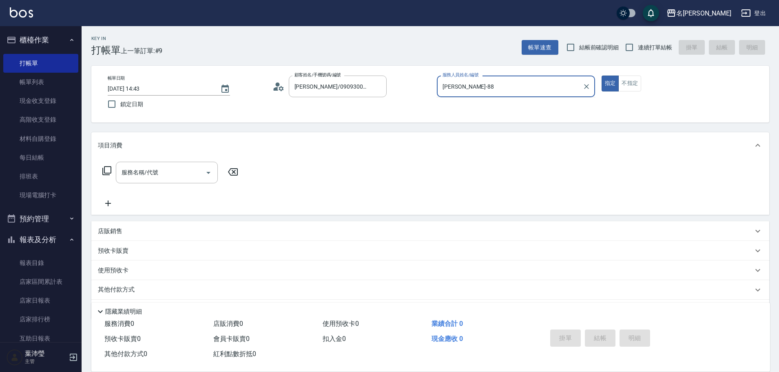
click at [602, 75] on button "指定" at bounding box center [611, 83] width 18 height 16
type input "Emma-8"
type button "true"
click at [188, 179] on input "服務名稱/代號" at bounding box center [160, 172] width 82 height 14
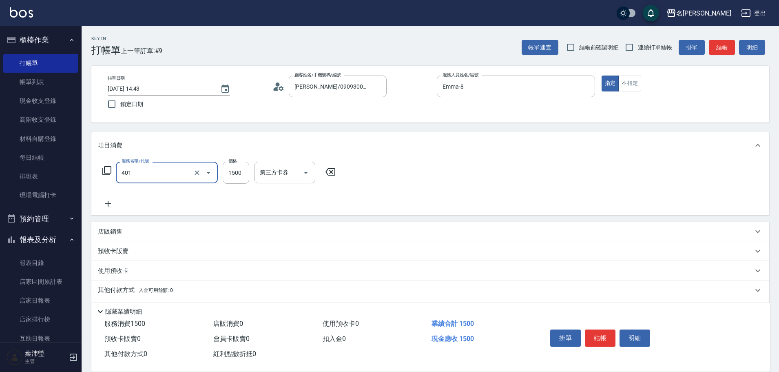
type input "染髮(401)"
type input "1200"
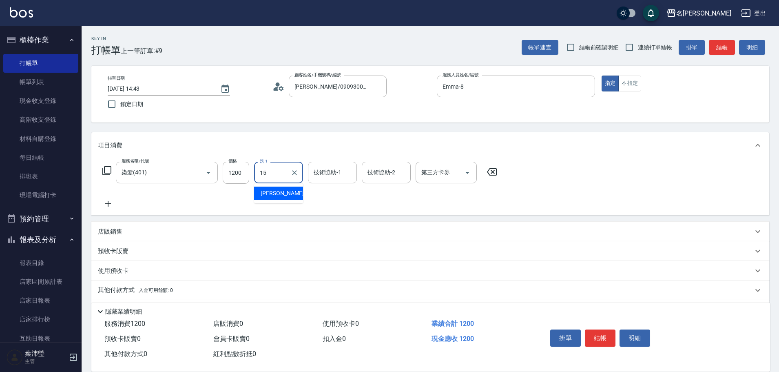
type input "慈均-15"
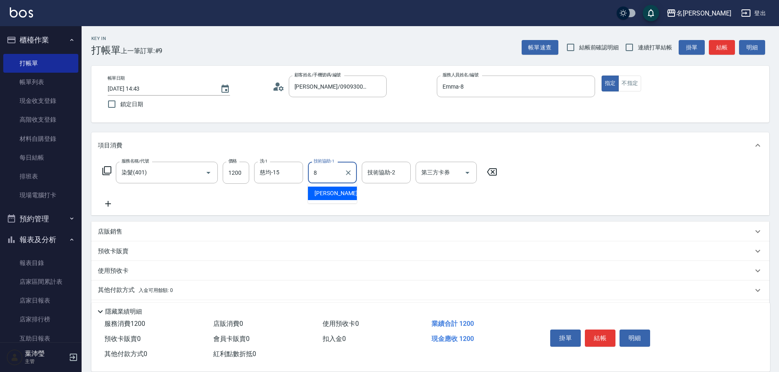
type input "Emma-8"
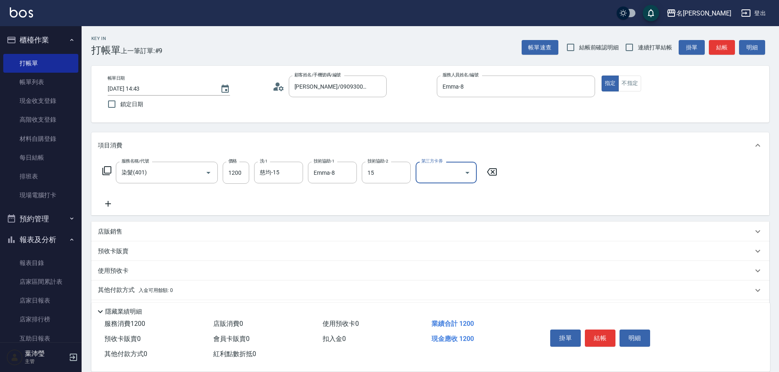
type input "慈均-15"
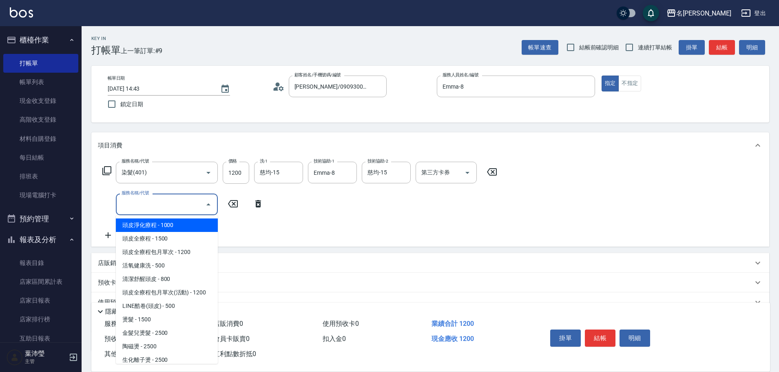
click at [151, 206] on input "服務名稱/代號" at bounding box center [160, 204] width 82 height 14
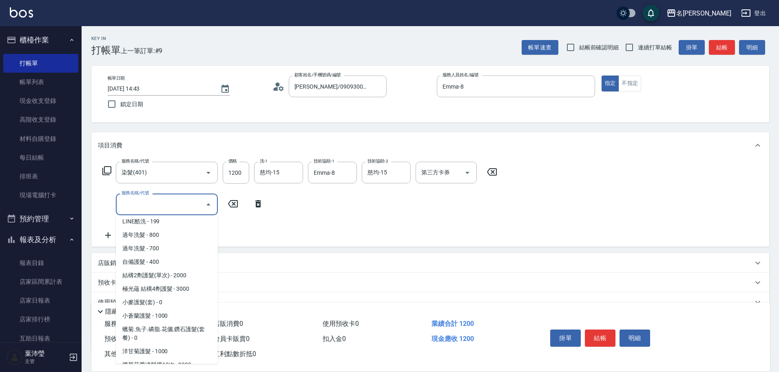
scroll to position [489, 0]
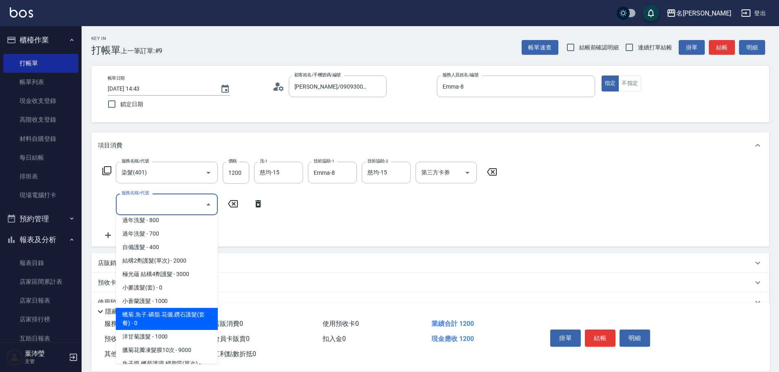
click at [161, 312] on span "蠟菊.魚子.磷脂.花儷.鑽石護髮(套餐) - 0" at bounding box center [167, 319] width 102 height 22
type input "蠟菊.魚子.磷脂.花儷.鑽石護髮(套餐)(606)"
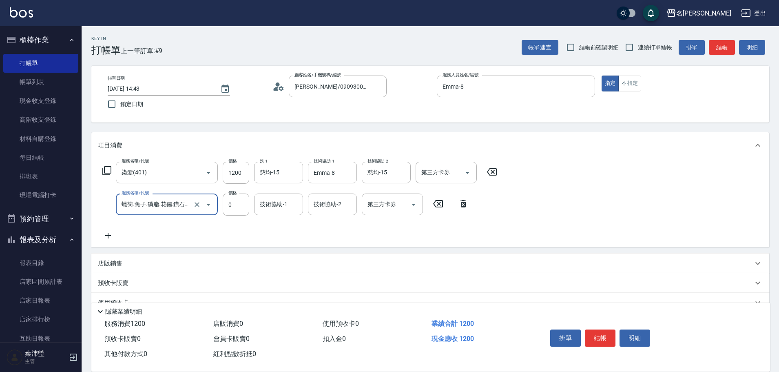
click at [169, 199] on input "蠟菊.魚子.磷脂.花儷.鑽石護髮(套餐)(606)" at bounding box center [155, 204] width 72 height 14
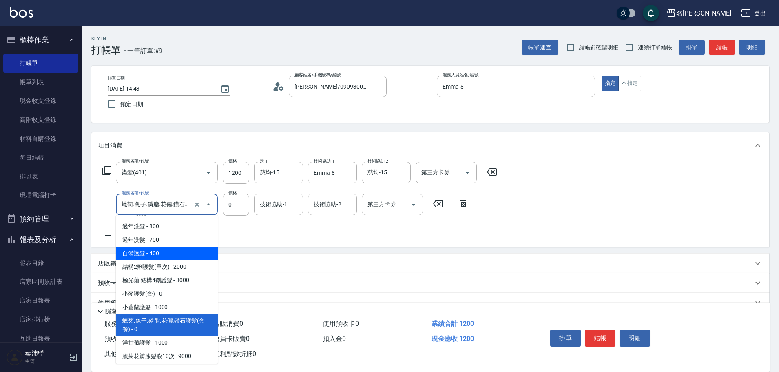
scroll to position [537, 0]
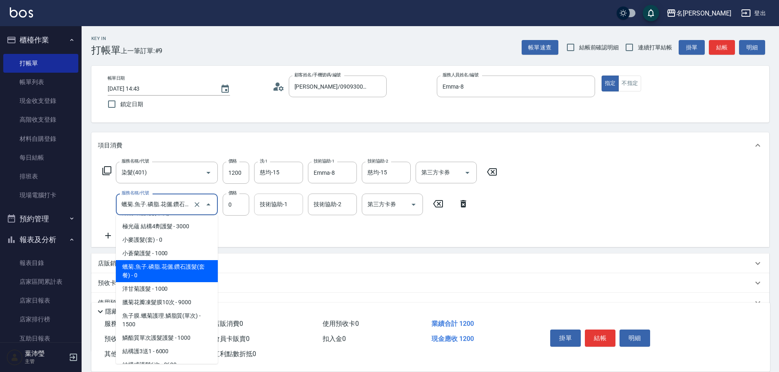
click at [263, 206] on input "技術協助-1" at bounding box center [279, 204] width 42 height 14
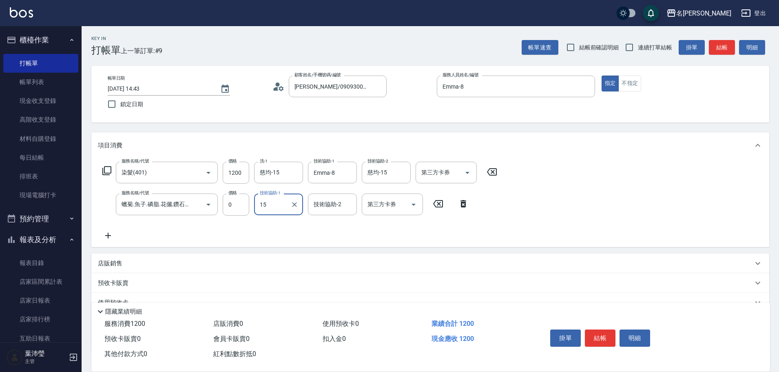
type input "慈均-15"
click at [596, 333] on button "結帳" at bounding box center [600, 337] width 31 height 17
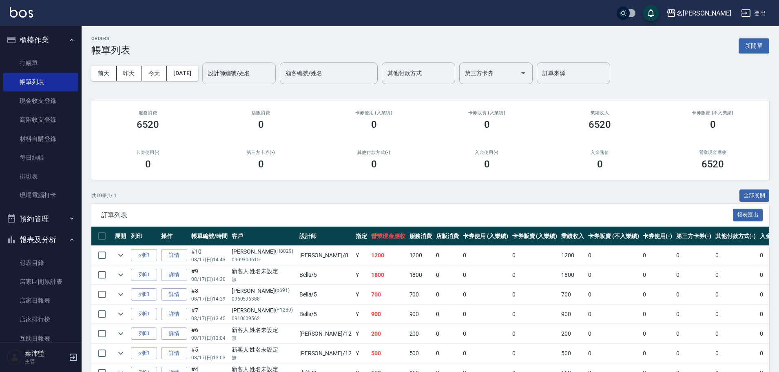
click at [229, 80] on input "設計師編號/姓名" at bounding box center [239, 73] width 66 height 14
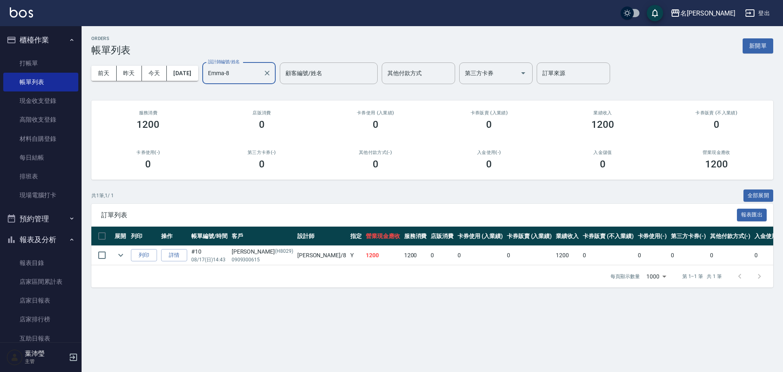
click at [221, 70] on input "Emma-8" at bounding box center [233, 73] width 54 height 14
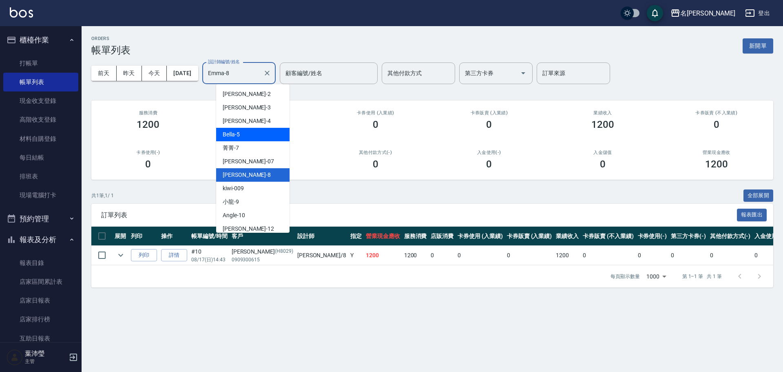
click at [243, 135] on div "Bella -5" at bounding box center [252, 134] width 73 height 13
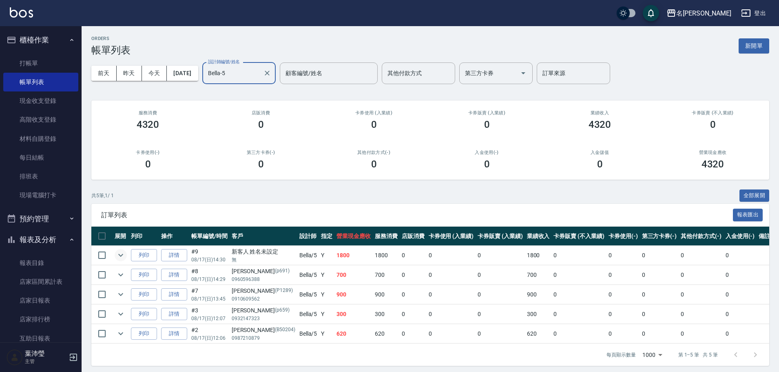
type input "Bella-5"
click at [117, 257] on icon "expand row" at bounding box center [121, 255] width 10 height 10
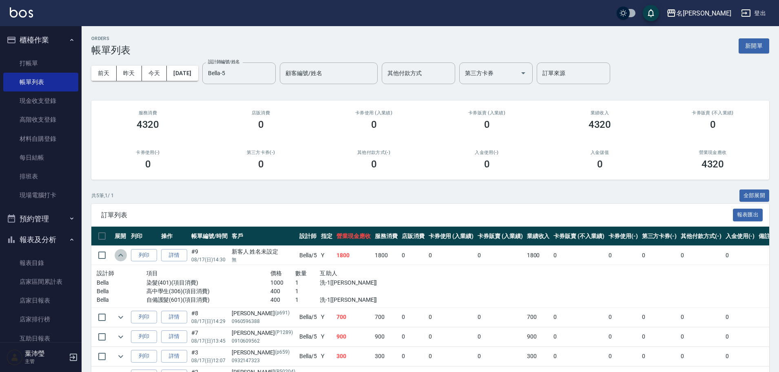
click at [117, 254] on icon "expand row" at bounding box center [121, 255] width 10 height 10
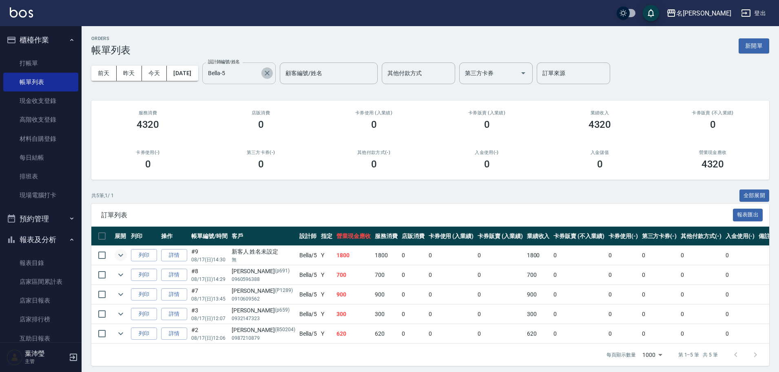
click at [270, 72] on icon "Clear" at bounding box center [267, 73] width 5 height 5
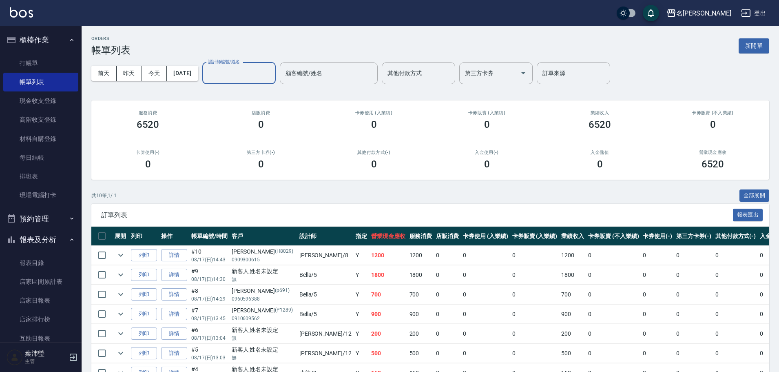
click at [272, 70] on input "設計師編號/姓名" at bounding box center [239, 73] width 66 height 14
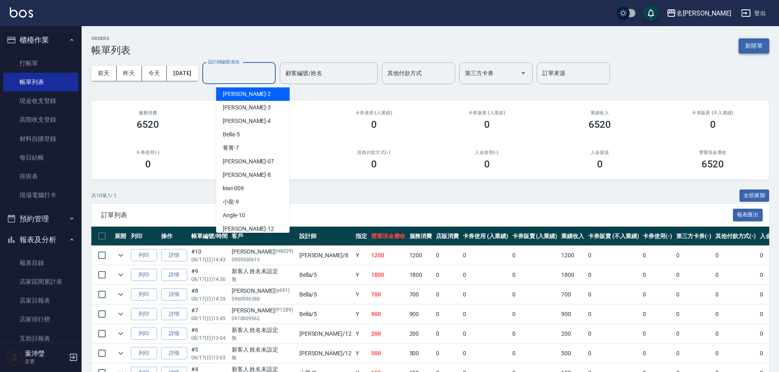
click at [750, 48] on button "新開單" at bounding box center [754, 45] width 31 height 15
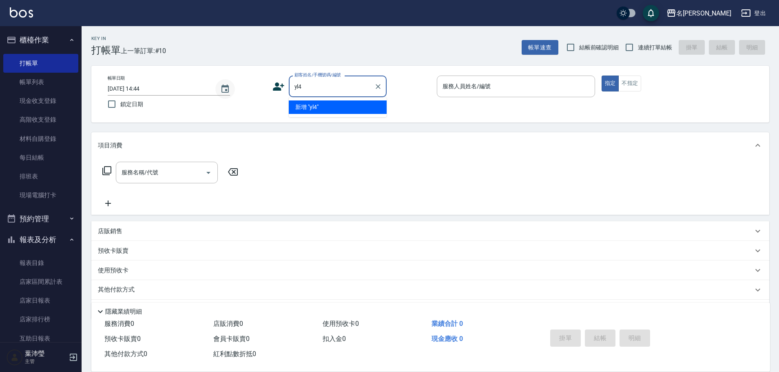
drag, startPoint x: 353, startPoint y: 89, endPoint x: 233, endPoint y: 92, distance: 119.5
click at [233, 92] on div "帳單日期 [DATE] 14:44 鎖定日期 顧客姓名/手機號碼/編號 yl4 顧客姓名/手機號碼/編號 服務人員姓名/編號 服務人員姓名/編號 指定 不指定" at bounding box center [430, 93] width 658 height 37
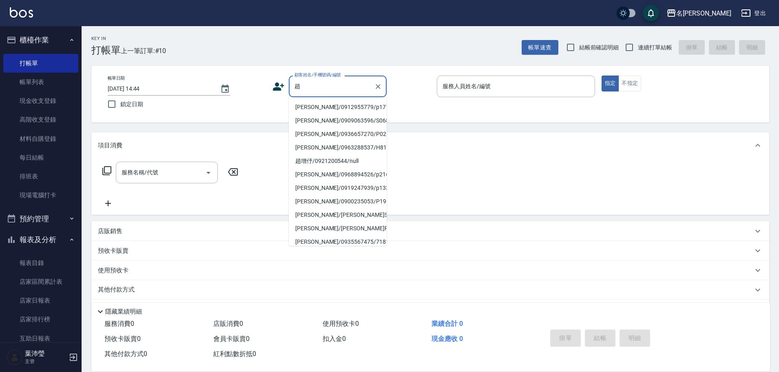
click at [321, 106] on li "[PERSON_NAME]/0912955779/p1717" at bounding box center [338, 106] width 98 height 13
type input "[PERSON_NAME]/0912955779/p1717"
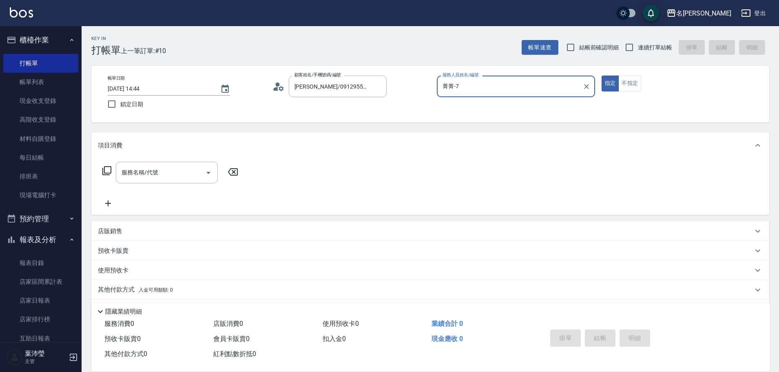
click at [474, 89] on input "菁菁-7" at bounding box center [509, 86] width 139 height 14
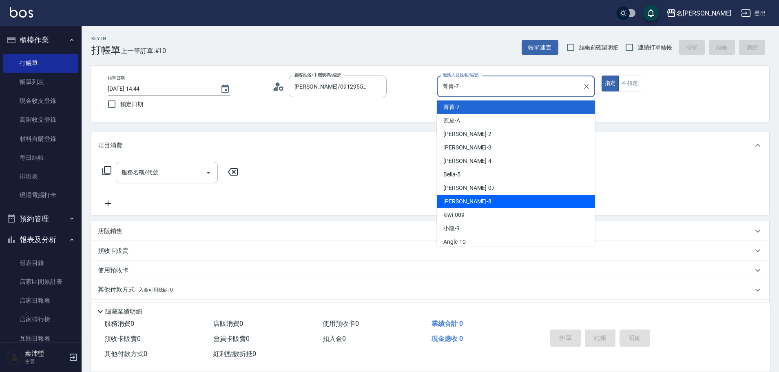
click at [464, 197] on div "Emma -8" at bounding box center [516, 201] width 158 height 13
type input "Emma-8"
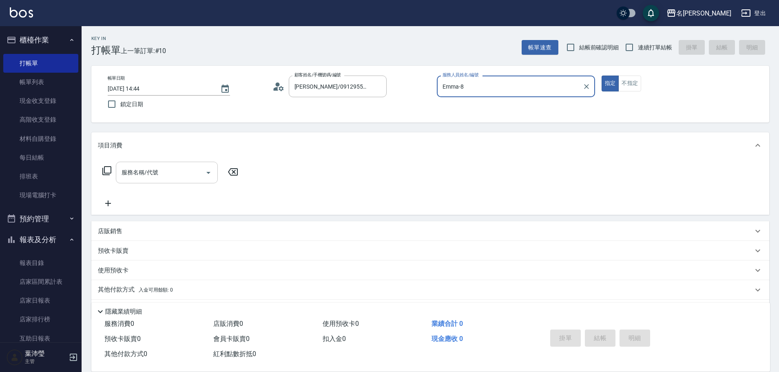
click at [180, 179] on input "服務名稱/代號" at bounding box center [160, 172] width 82 height 14
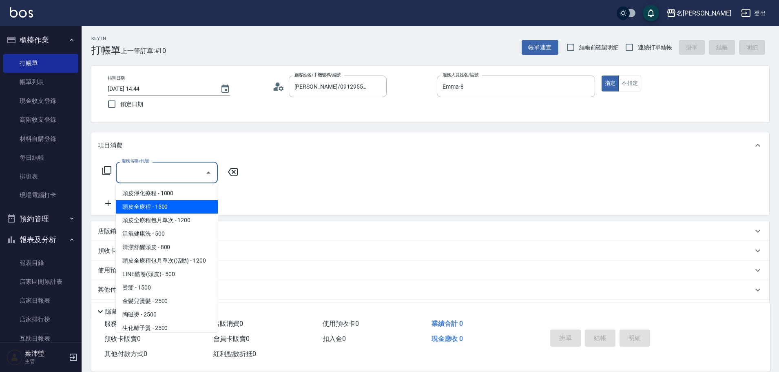
click at [180, 207] on span "頭皮全療程 - 1500" at bounding box center [167, 206] width 102 height 13
type input "頭皮全療程(102)"
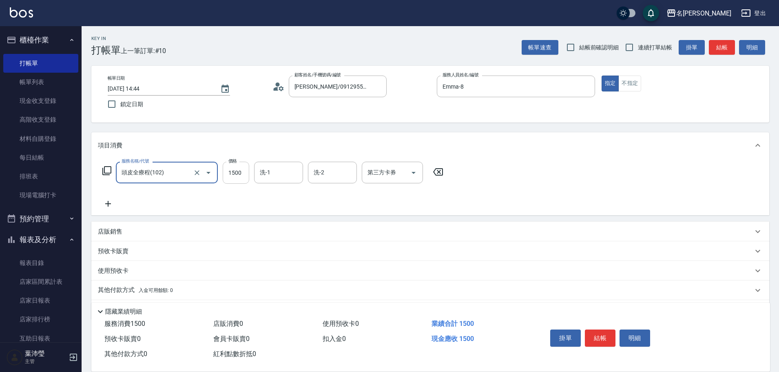
click at [228, 177] on input "1500" at bounding box center [236, 173] width 27 height 22
type input "1200"
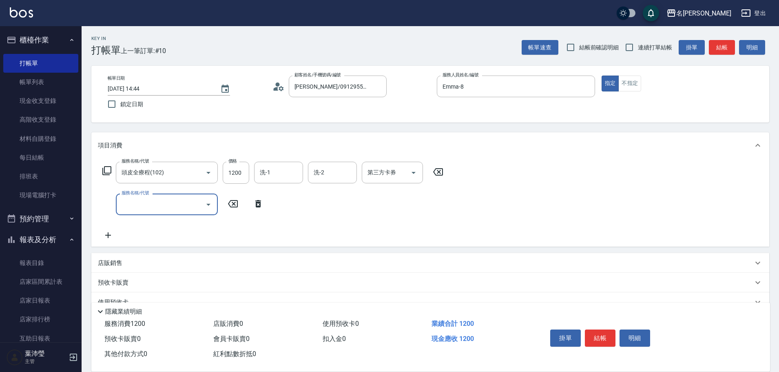
click at [184, 205] on input "服務名稱/代號" at bounding box center [160, 204] width 82 height 14
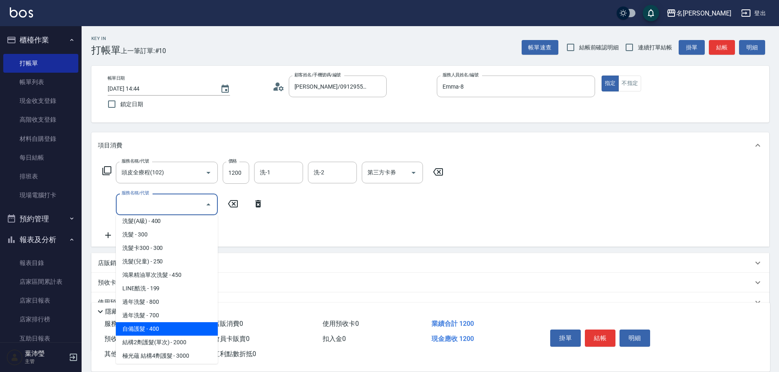
scroll to position [449, 0]
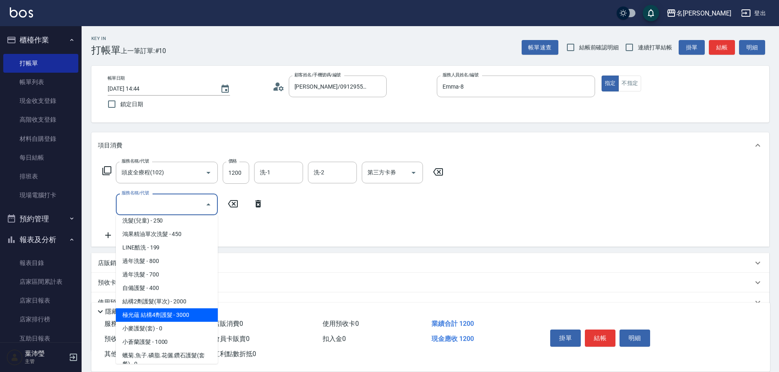
click at [177, 317] on span "極光蘊 結構4劑護髮 - 3000" at bounding box center [167, 314] width 102 height 13
type input "極光蘊 結構4劑護髮(603)"
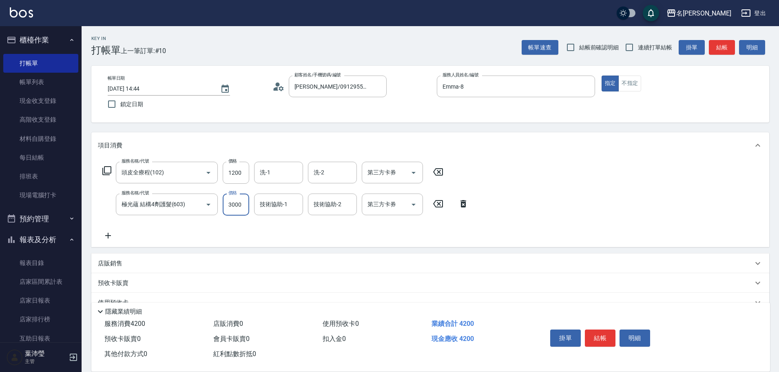
click at [232, 208] on input "3000" at bounding box center [236, 204] width 27 height 22
type input "2400"
click at [595, 329] on button "結帳" at bounding box center [600, 337] width 31 height 17
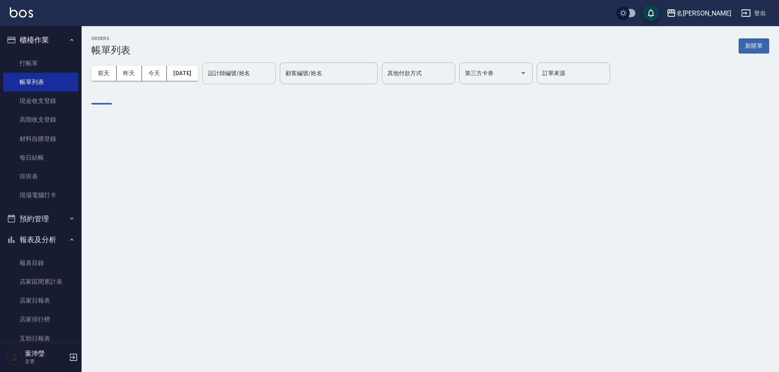
click at [272, 77] on input "設計師編號/姓名" at bounding box center [239, 73] width 66 height 14
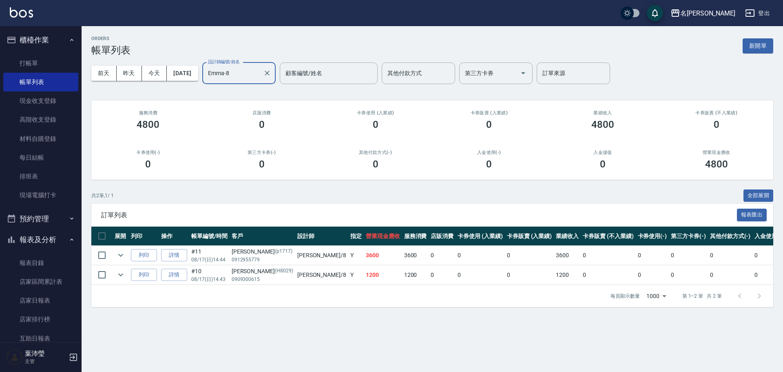
click at [260, 77] on input "Emma-8" at bounding box center [233, 73] width 54 height 14
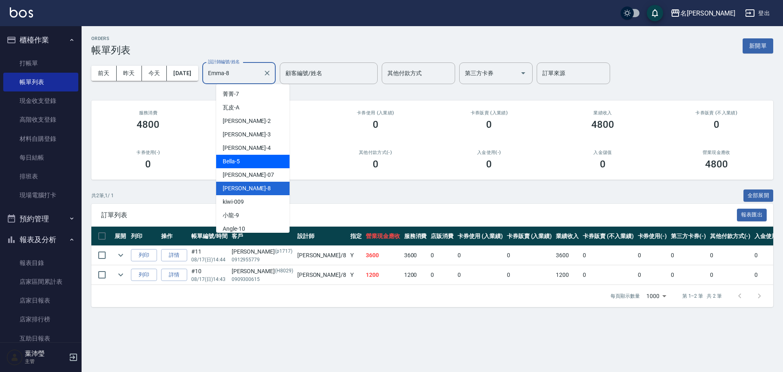
click at [237, 161] on span "Bella -5" at bounding box center [231, 161] width 17 height 9
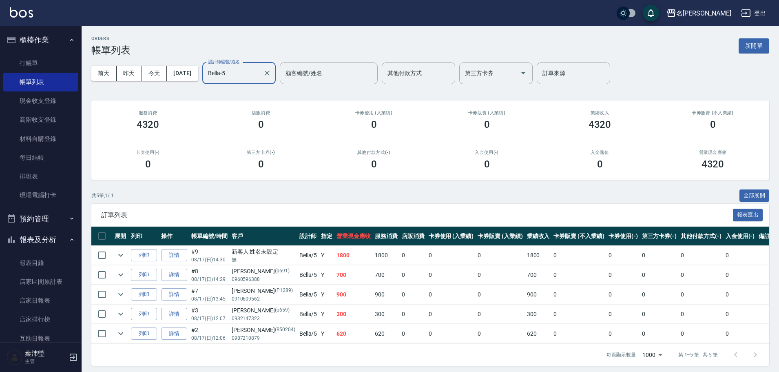
click at [254, 85] on div "[DATE] [DATE] [DATE] [DATE] 設計師編號/姓名 [PERSON_NAME]-5 設計師編號/姓名 顧客編號/姓名 顧客編號/姓名 其…" at bounding box center [430, 73] width 678 height 35
click at [248, 76] on input "Bella-5" at bounding box center [233, 73] width 54 height 14
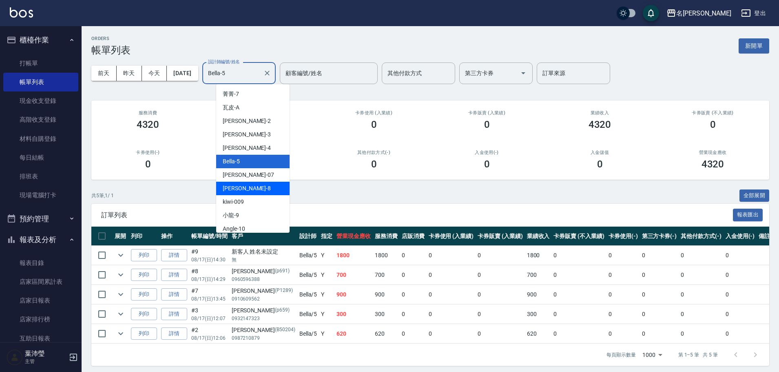
click at [244, 186] on div "Emma -8" at bounding box center [252, 187] width 73 height 13
type input "Emma-8"
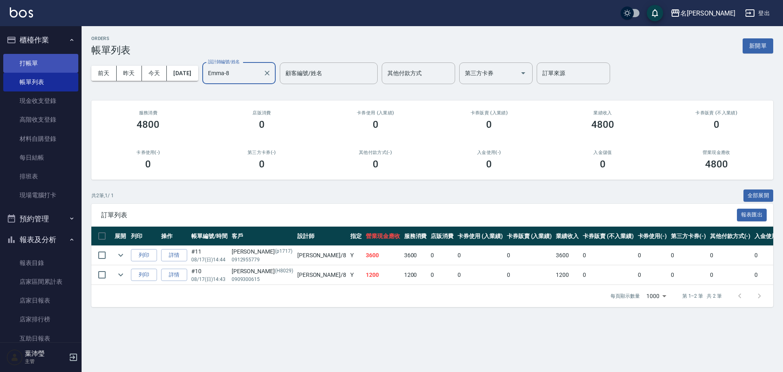
click at [25, 58] on link "打帳單" at bounding box center [40, 63] width 75 height 19
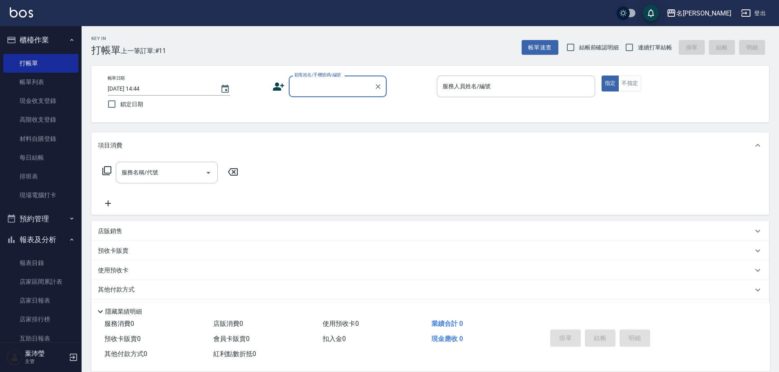
click at [318, 80] on input "顧客姓名/手機號碼/編號" at bounding box center [331, 86] width 78 height 14
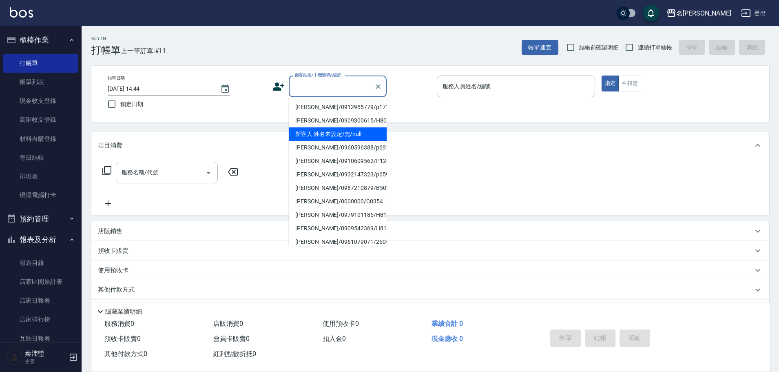
click at [321, 129] on li "新客人 姓名未設定/無/null" at bounding box center [338, 133] width 98 height 13
type input "新客人 姓名未設定/無/null"
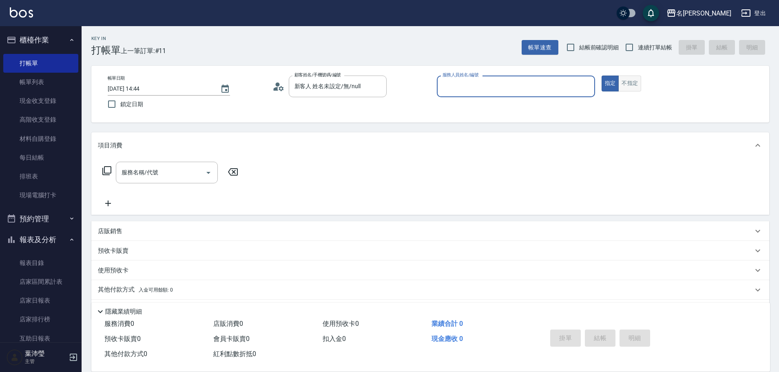
click at [628, 88] on button "不指定" at bounding box center [629, 83] width 23 height 16
click at [594, 86] on div "服務人員姓名/編號" at bounding box center [516, 86] width 158 height 22
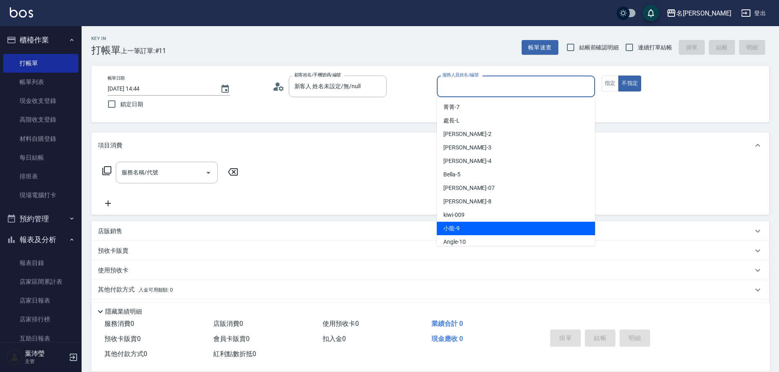
click at [496, 222] on div "小龍 -9" at bounding box center [516, 227] width 158 height 13
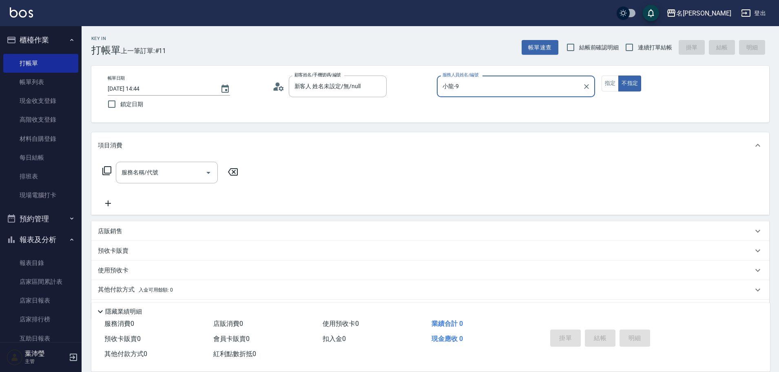
type input "小龍-9"
click at [104, 172] on icon at bounding box center [106, 170] width 9 height 9
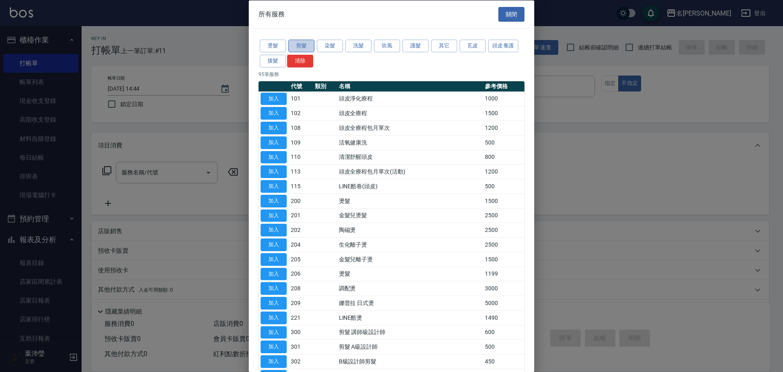
click at [307, 49] on button "剪髮" at bounding box center [301, 46] width 26 height 13
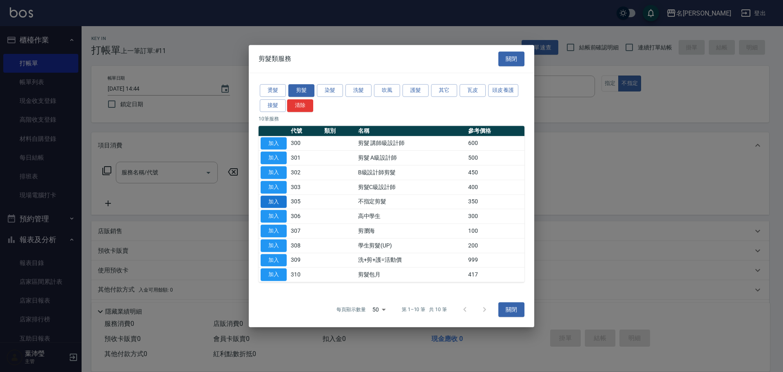
click at [280, 203] on button "加入" at bounding box center [274, 201] width 26 height 13
type input "不指定剪髮(305)"
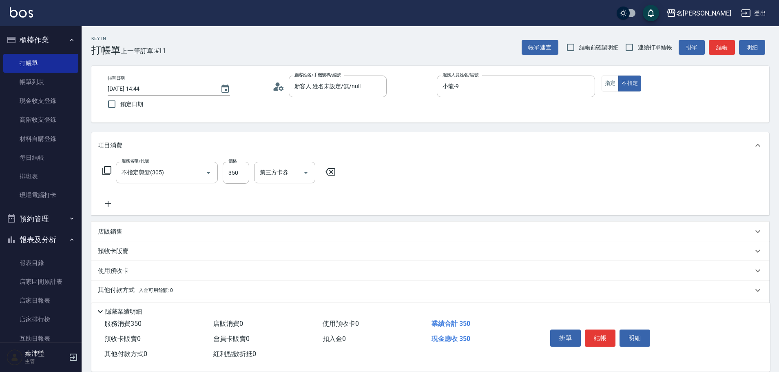
click at [105, 170] on icon at bounding box center [107, 171] width 10 height 10
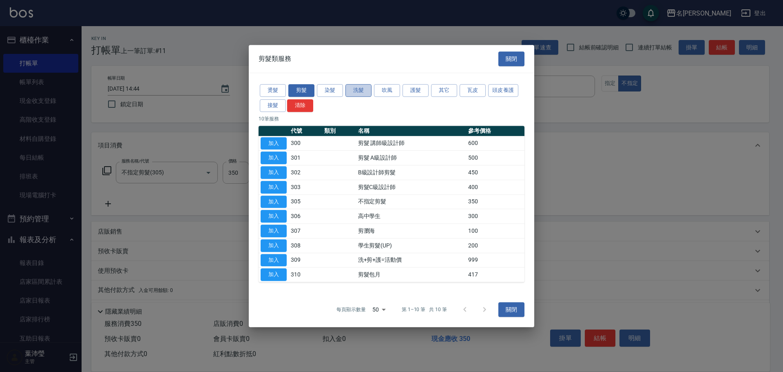
click at [350, 91] on button "洗髮" at bounding box center [358, 90] width 26 height 13
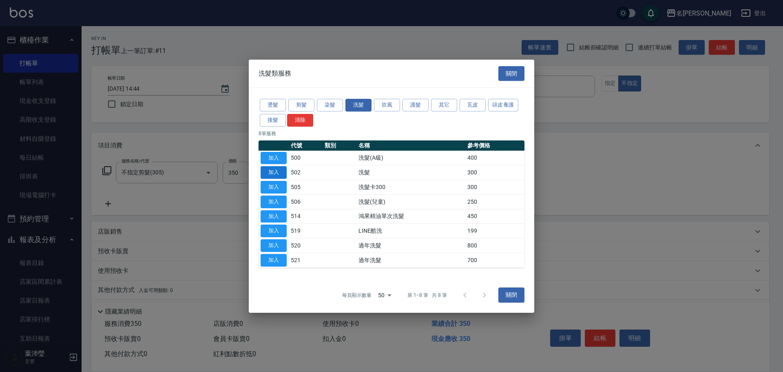
click at [281, 175] on button "加入" at bounding box center [274, 172] width 26 height 13
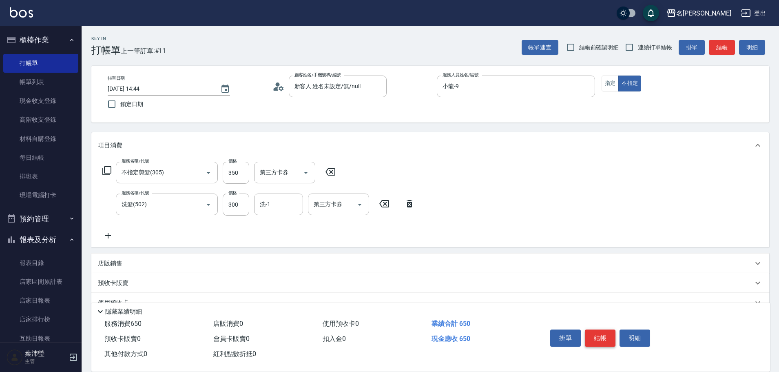
click at [601, 336] on button "結帳" at bounding box center [600, 337] width 31 height 17
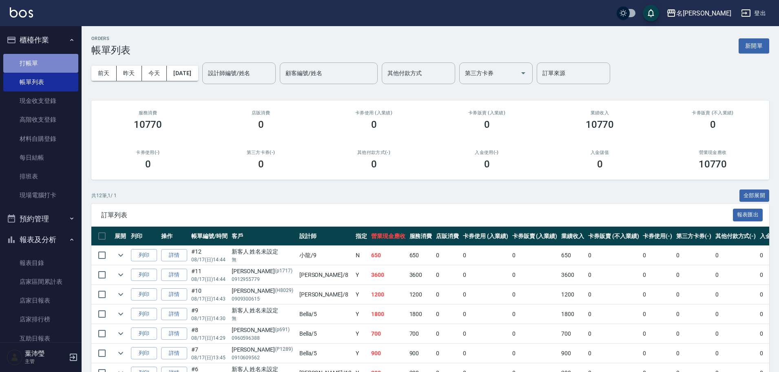
click at [63, 60] on link "打帳單" at bounding box center [40, 63] width 75 height 19
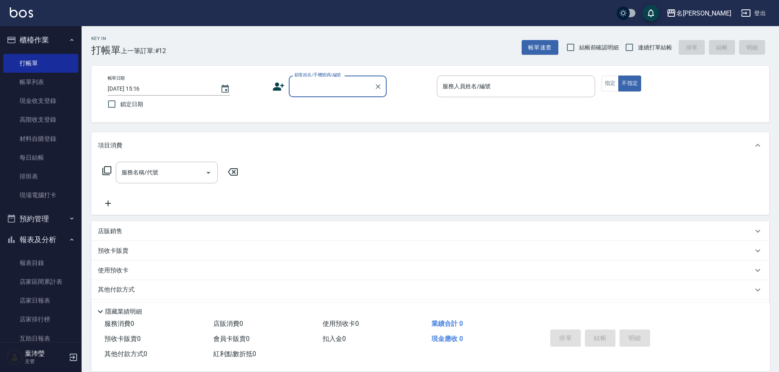
click at [336, 91] on input "顧客姓名/手機號碼/編號" at bounding box center [331, 86] width 78 height 14
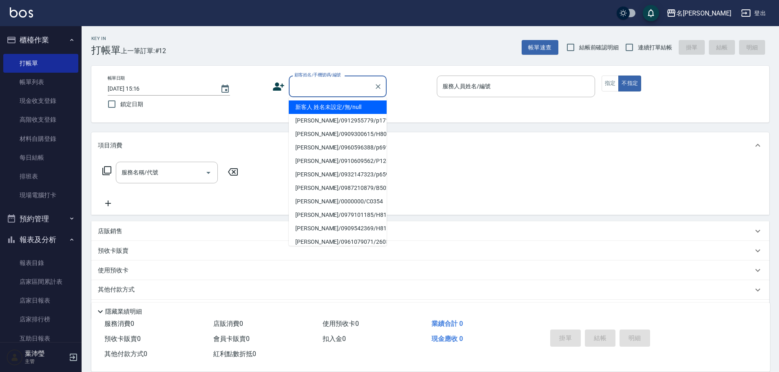
click at [341, 112] on li "新客人 姓名未設定/無/null" at bounding box center [338, 106] width 98 height 13
type input "新客人 姓名未設定/無/null"
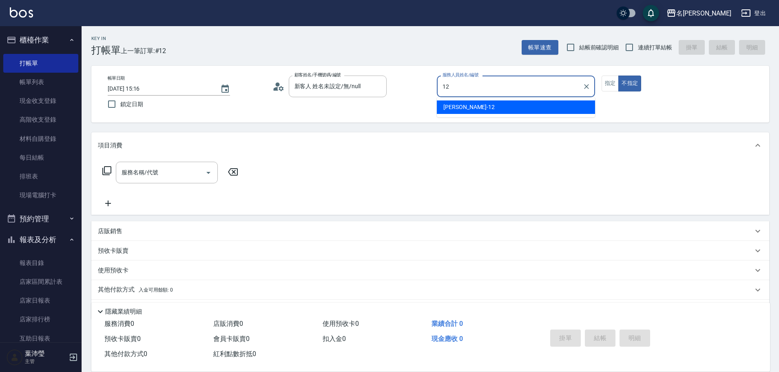
drag, startPoint x: 495, startPoint y: 105, endPoint x: 569, endPoint y: 87, distance: 76.8
click at [495, 105] on div "[PERSON_NAME] -12" at bounding box center [516, 106] width 158 height 13
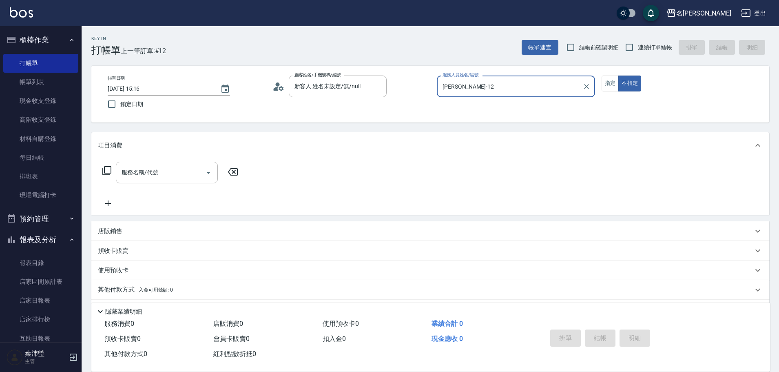
type input "[PERSON_NAME]-12"
click at [110, 171] on icon at bounding box center [107, 171] width 10 height 10
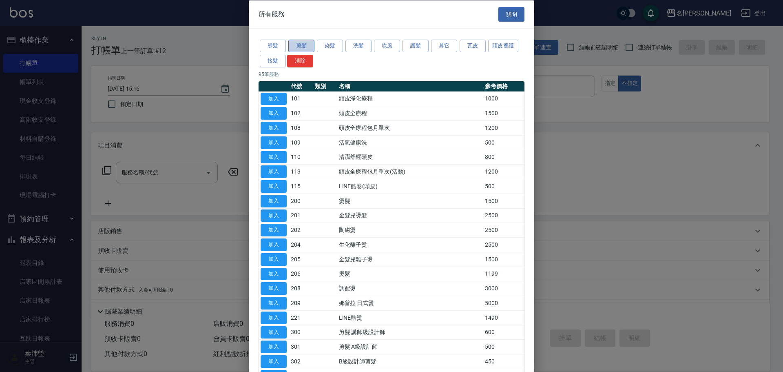
click at [301, 46] on button "剪髮" at bounding box center [301, 46] width 26 height 13
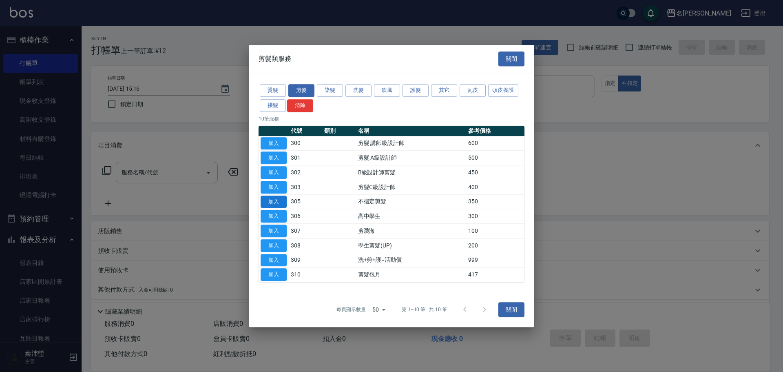
click at [282, 197] on button "加入" at bounding box center [274, 201] width 26 height 13
type input "不指定剪髮(305)"
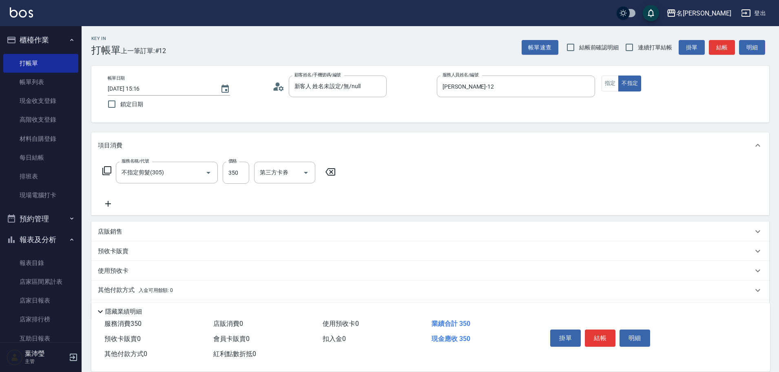
click at [602, 336] on button "結帳" at bounding box center [600, 337] width 31 height 17
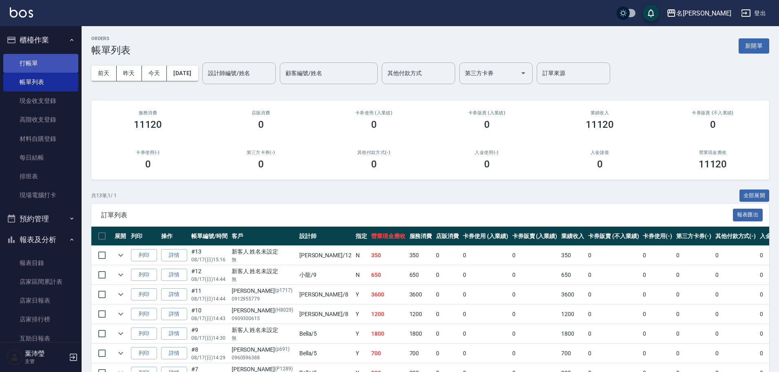
click at [31, 62] on link "打帳單" at bounding box center [40, 63] width 75 height 19
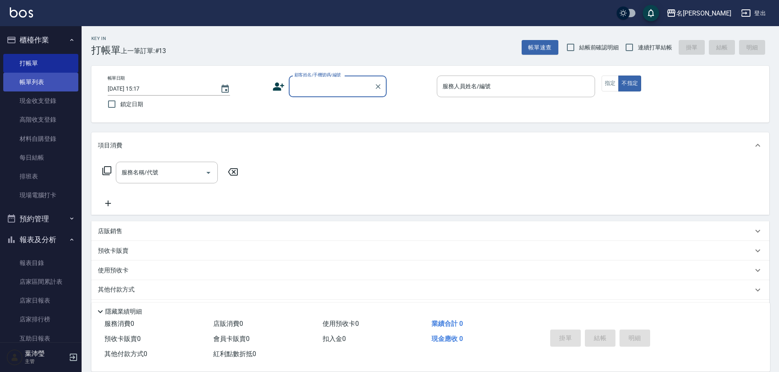
click at [55, 86] on link "帳單列表" at bounding box center [40, 82] width 75 height 19
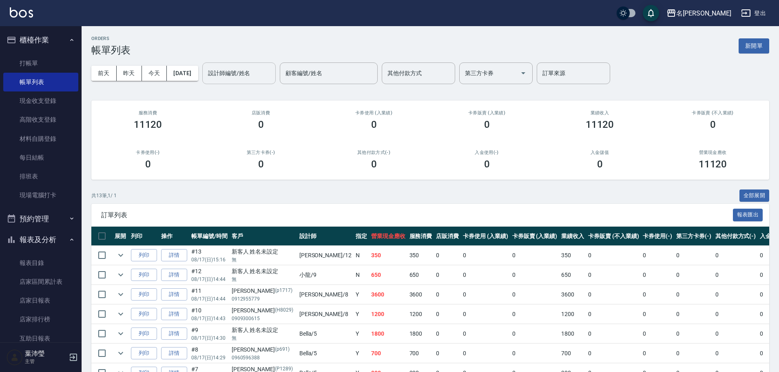
click at [240, 78] on input "設計師編號/姓名" at bounding box center [239, 73] width 66 height 14
click at [251, 89] on div "[PERSON_NAME] -12" at bounding box center [252, 93] width 73 height 13
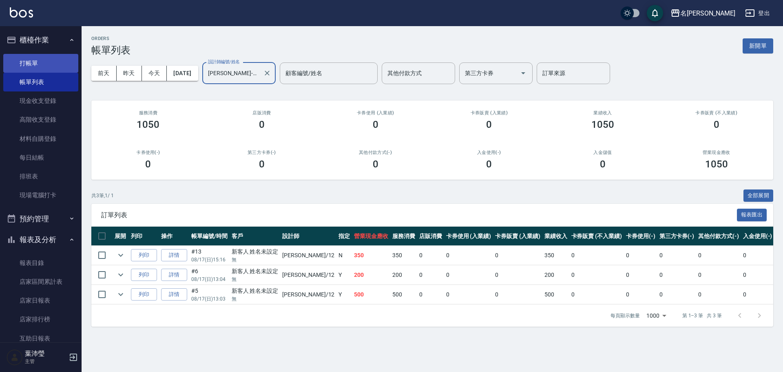
type input "[PERSON_NAME]-12"
click at [43, 64] on link "打帳單" at bounding box center [40, 63] width 75 height 19
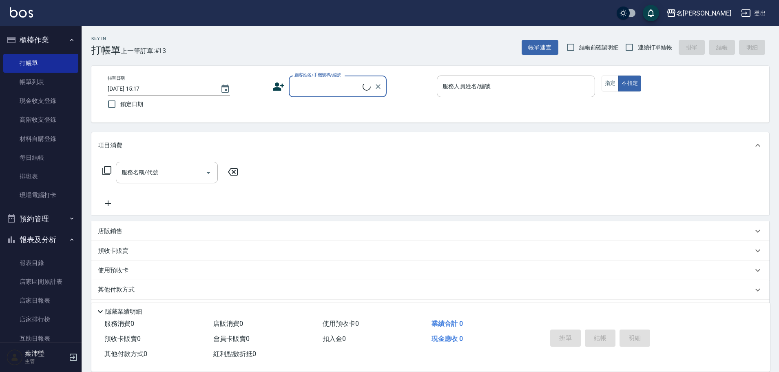
click at [331, 94] on div "顧客姓名/手機號碼/編號" at bounding box center [338, 86] width 98 height 22
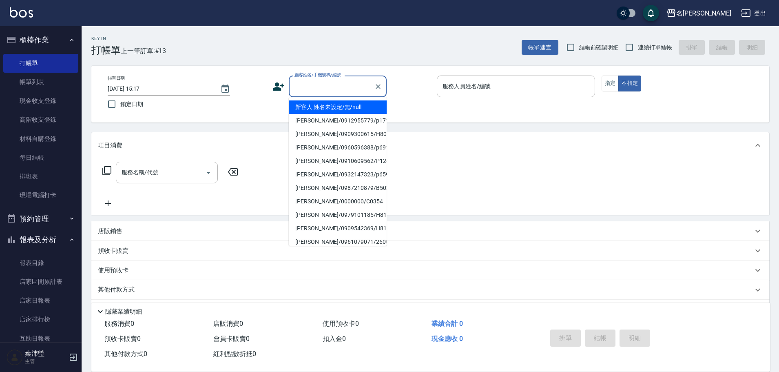
click at [334, 106] on li "新客人 姓名未設定/無/null" at bounding box center [338, 106] width 98 height 13
type input "新客人 姓名未設定/無/null"
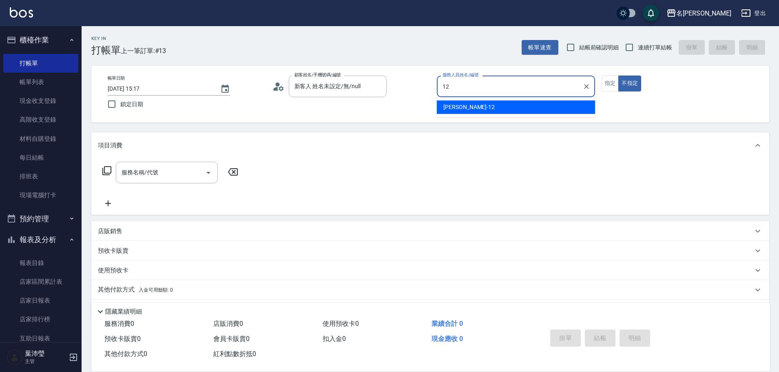
click at [459, 107] on span "[PERSON_NAME] -12" at bounding box center [468, 107] width 51 height 9
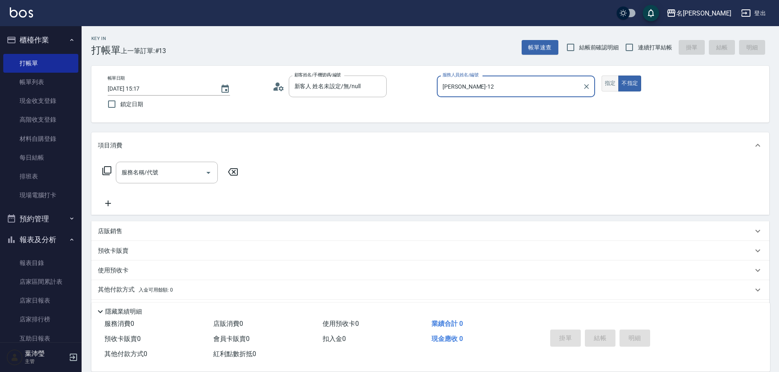
type input "[PERSON_NAME]-12"
click at [607, 81] on button "指定" at bounding box center [611, 83] width 18 height 16
click at [108, 170] on icon at bounding box center [107, 171] width 10 height 10
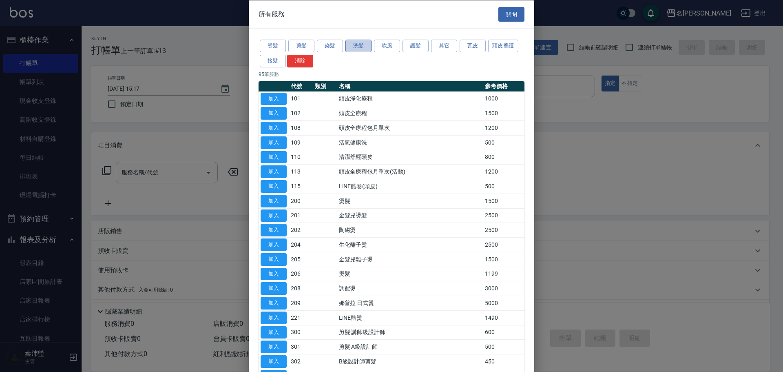
click at [350, 46] on button "洗髮" at bounding box center [358, 46] width 26 height 13
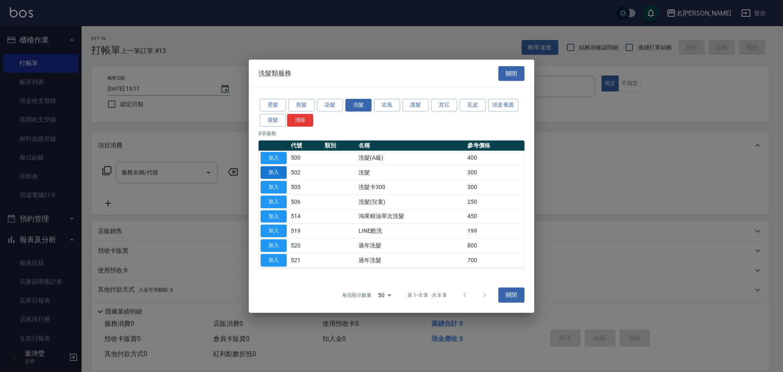
click at [271, 173] on button "加入" at bounding box center [274, 172] width 26 height 13
type input "洗髮(502)"
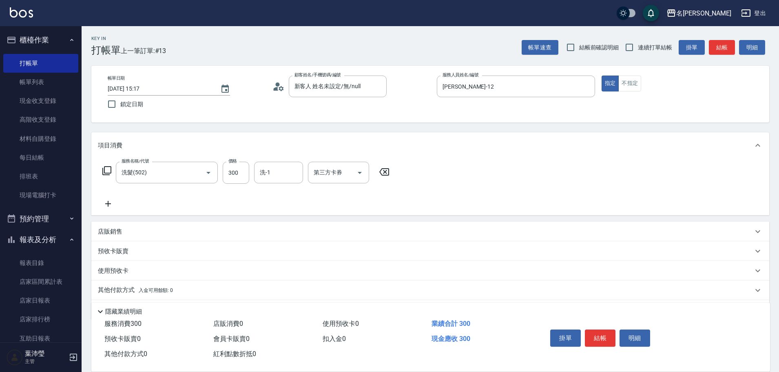
click at [105, 169] on icon at bounding box center [107, 171] width 10 height 10
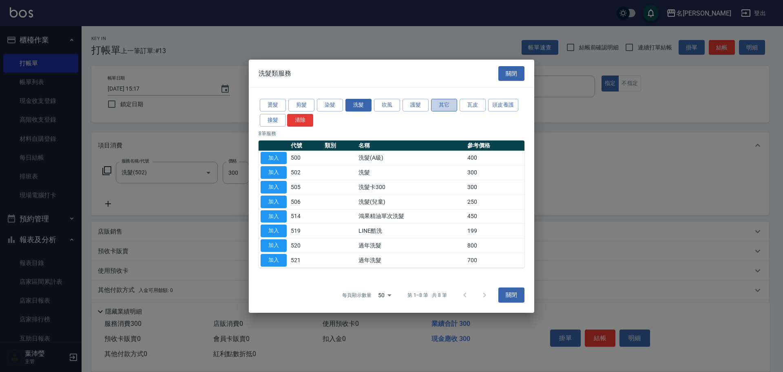
click at [445, 102] on button "其它" at bounding box center [444, 105] width 26 height 13
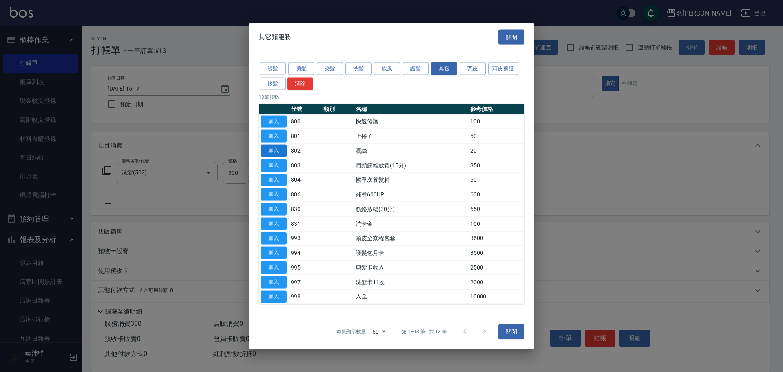
click at [279, 150] on button "加入" at bounding box center [274, 150] width 26 height 13
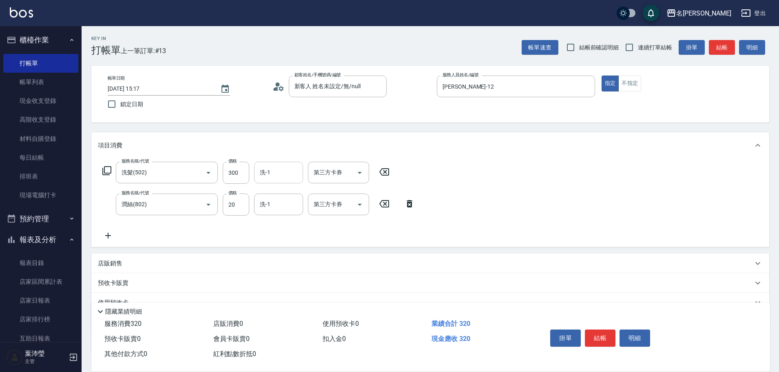
click at [278, 179] on div "洗-1" at bounding box center [278, 173] width 49 height 22
click at [272, 192] on span "小龍 -9" at bounding box center [269, 193] width 16 height 9
type input "小龍-9"
click at [272, 198] on input "洗-1" at bounding box center [279, 204] width 42 height 14
click at [286, 223] on div "小龍 -9" at bounding box center [278, 224] width 49 height 13
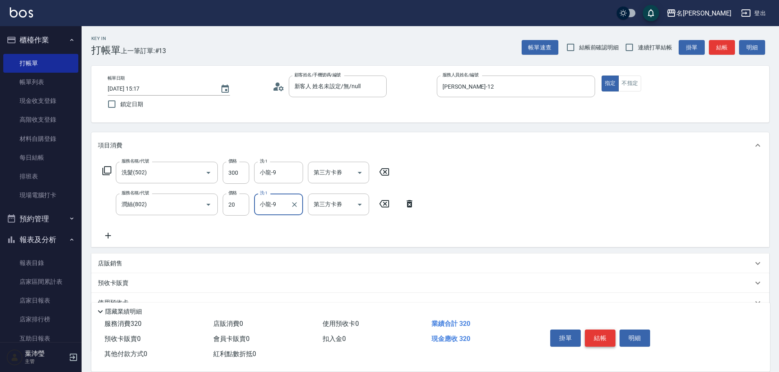
type input "小龍-9"
drag, startPoint x: 595, startPoint y: 330, endPoint x: 554, endPoint y: 356, distance: 49.1
click at [596, 331] on button "結帳" at bounding box center [600, 337] width 31 height 17
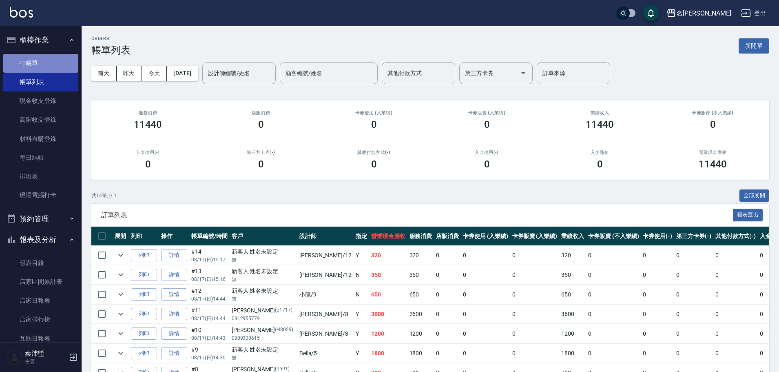
click at [49, 64] on link "打帳單" at bounding box center [40, 63] width 75 height 19
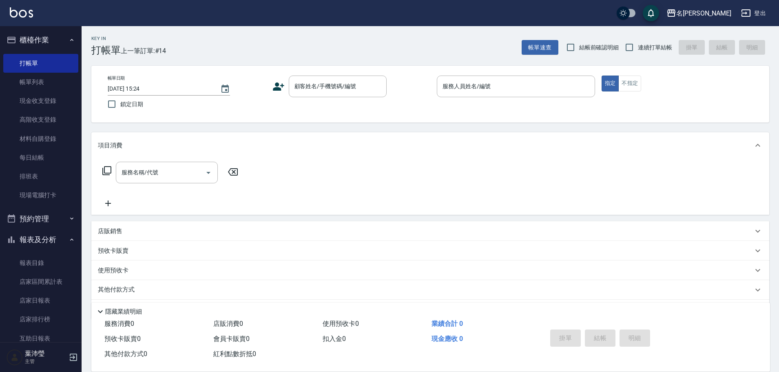
click at [288, 80] on div "顧客姓名/手機號碼/編號 顧客姓名/手機號碼/編號" at bounding box center [351, 86] width 158 height 22
click at [301, 90] on input "顧客姓名/手機號碼/編號" at bounding box center [331, 86] width 78 height 14
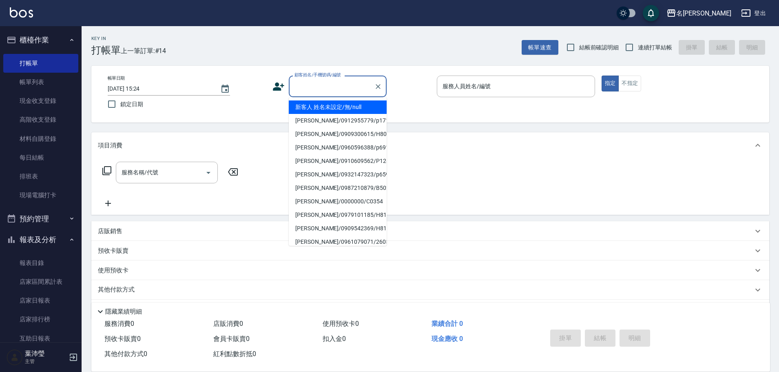
click at [323, 109] on li "新客人 姓名未設定/無/null" at bounding box center [338, 106] width 98 height 13
type input "新客人 姓名未設定/無/null"
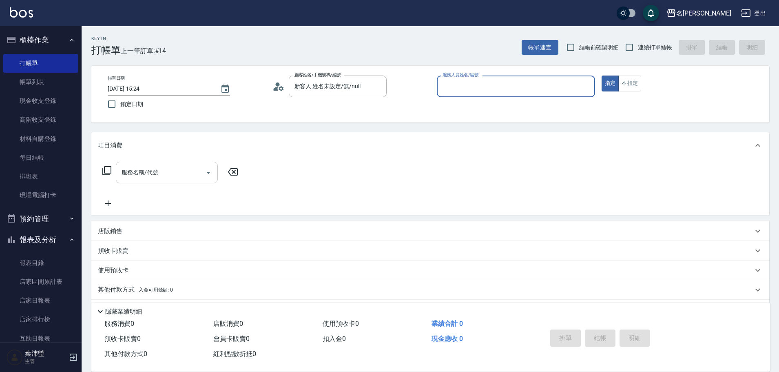
click at [193, 166] on input "服務名稱/代號" at bounding box center [160, 172] width 82 height 14
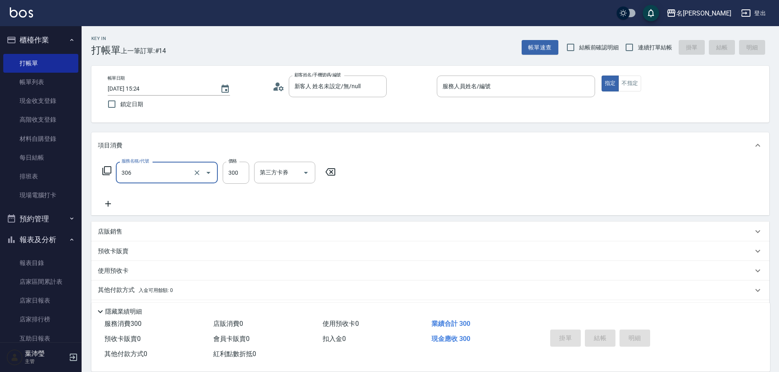
type input "高中學生(306)"
type input "400"
click at [468, 87] on input "服務人員姓名/編號" at bounding box center [515, 86] width 151 height 14
type input "Bella-5"
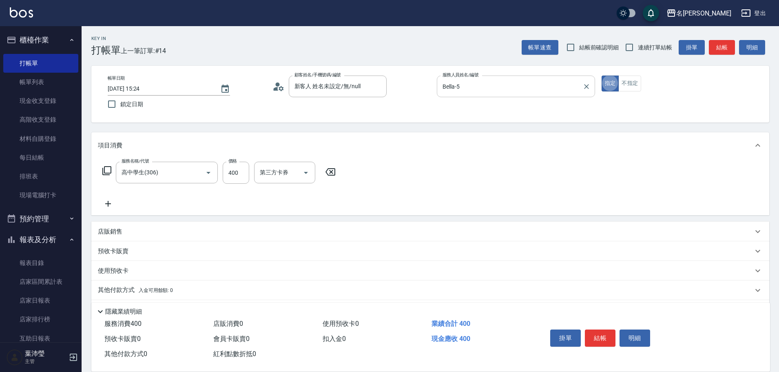
type button "true"
click at [711, 49] on button "結帳" at bounding box center [722, 47] width 26 height 15
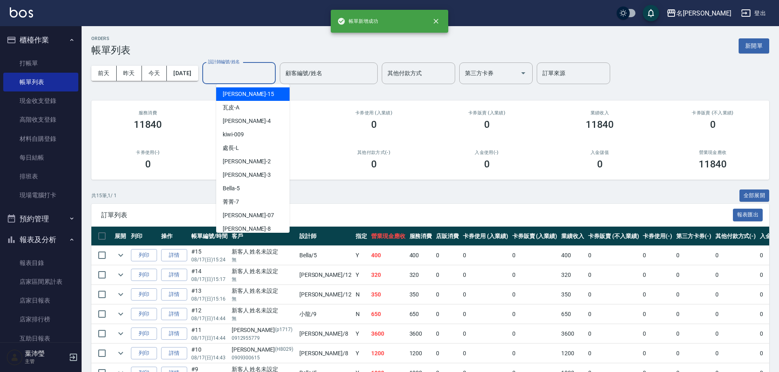
click at [231, 75] on input "設計師編號/姓名" at bounding box center [239, 73] width 66 height 14
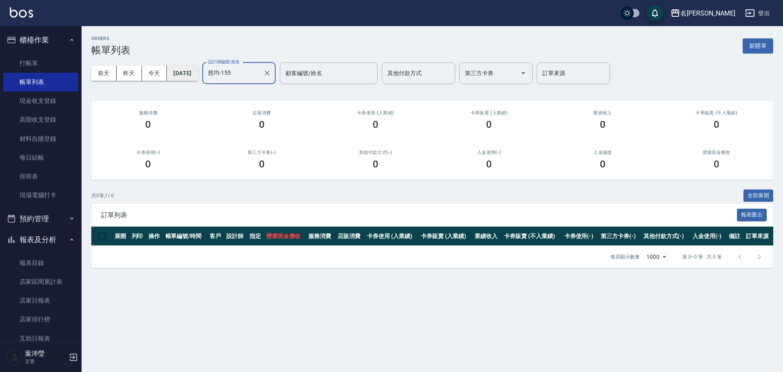
drag, startPoint x: 258, startPoint y: 73, endPoint x: 201, endPoint y: 74, distance: 56.7
click at [201, 74] on div "[DATE] [DATE] [DATE] [DATE] 設計師編號/姓名 [PERSON_NAME]-155 設計師編號/姓名 顧客編號/姓名 顧客編號/姓名…" at bounding box center [432, 73] width 682 height 35
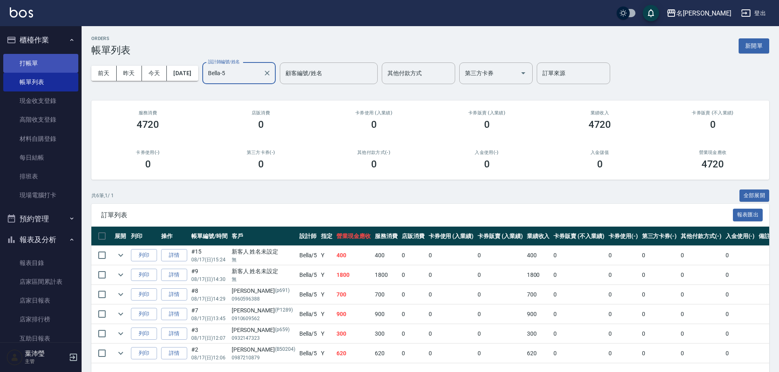
type input "Bella-5"
click at [65, 69] on link "打帳單" at bounding box center [40, 63] width 75 height 19
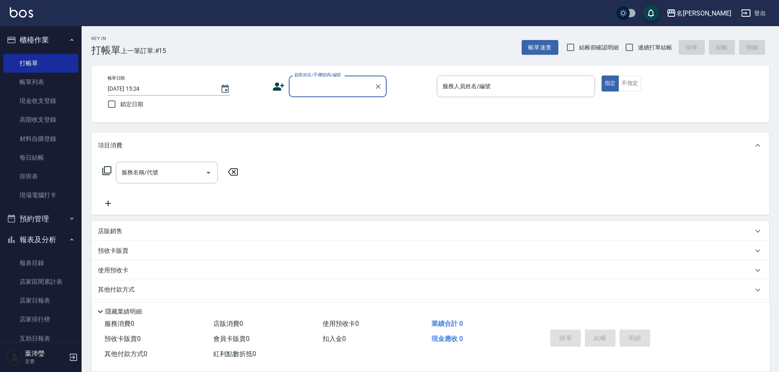
click at [105, 66] on div "帳單日期 [DATE] 15:24 鎖定日期 顧客姓名/手機號碼/編號 顧客姓名/手機號碼/編號 服務人員姓名/編號 服務人員姓名/編號 指定 不指定" at bounding box center [430, 94] width 678 height 57
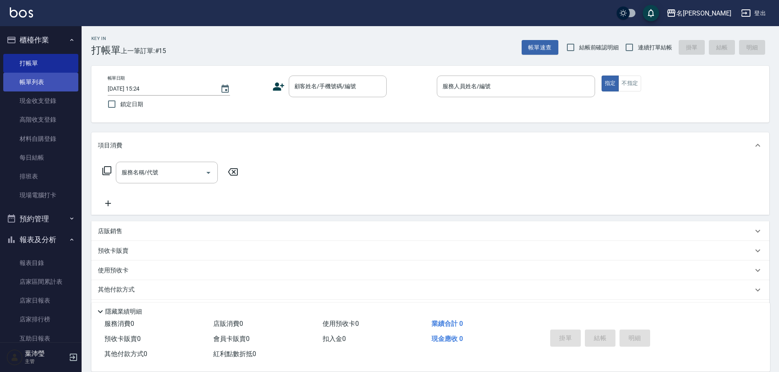
click at [35, 78] on link "帳單列表" at bounding box center [40, 82] width 75 height 19
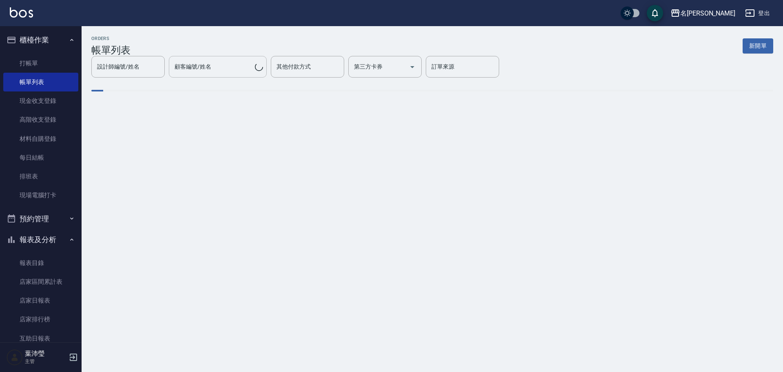
click at [235, 76] on div "顧客編號/姓名" at bounding box center [218, 67] width 98 height 22
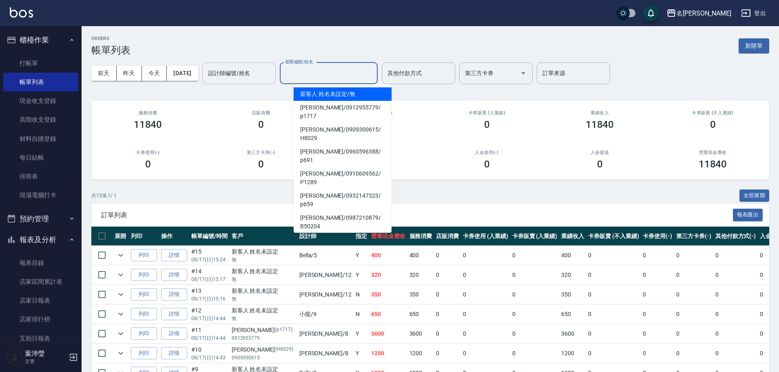
drag, startPoint x: 240, startPoint y: 74, endPoint x: 246, endPoint y: 82, distance: 9.4
click at [243, 76] on input "設計師編號/姓名" at bounding box center [239, 73] width 66 height 14
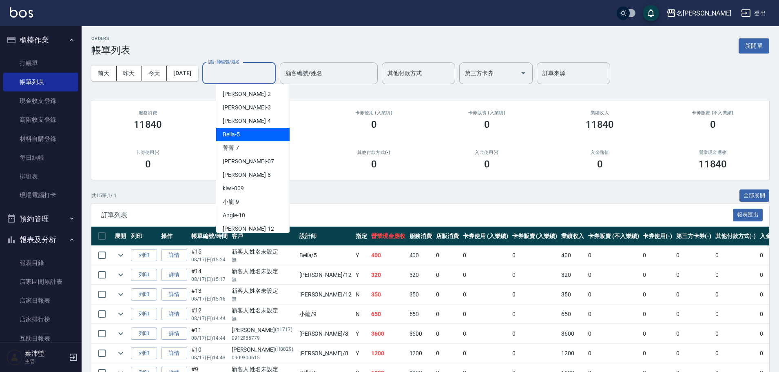
click at [257, 134] on div "Bella -5" at bounding box center [252, 134] width 73 height 13
type input "Bella-5"
